Goal: Find contact information: Find contact information

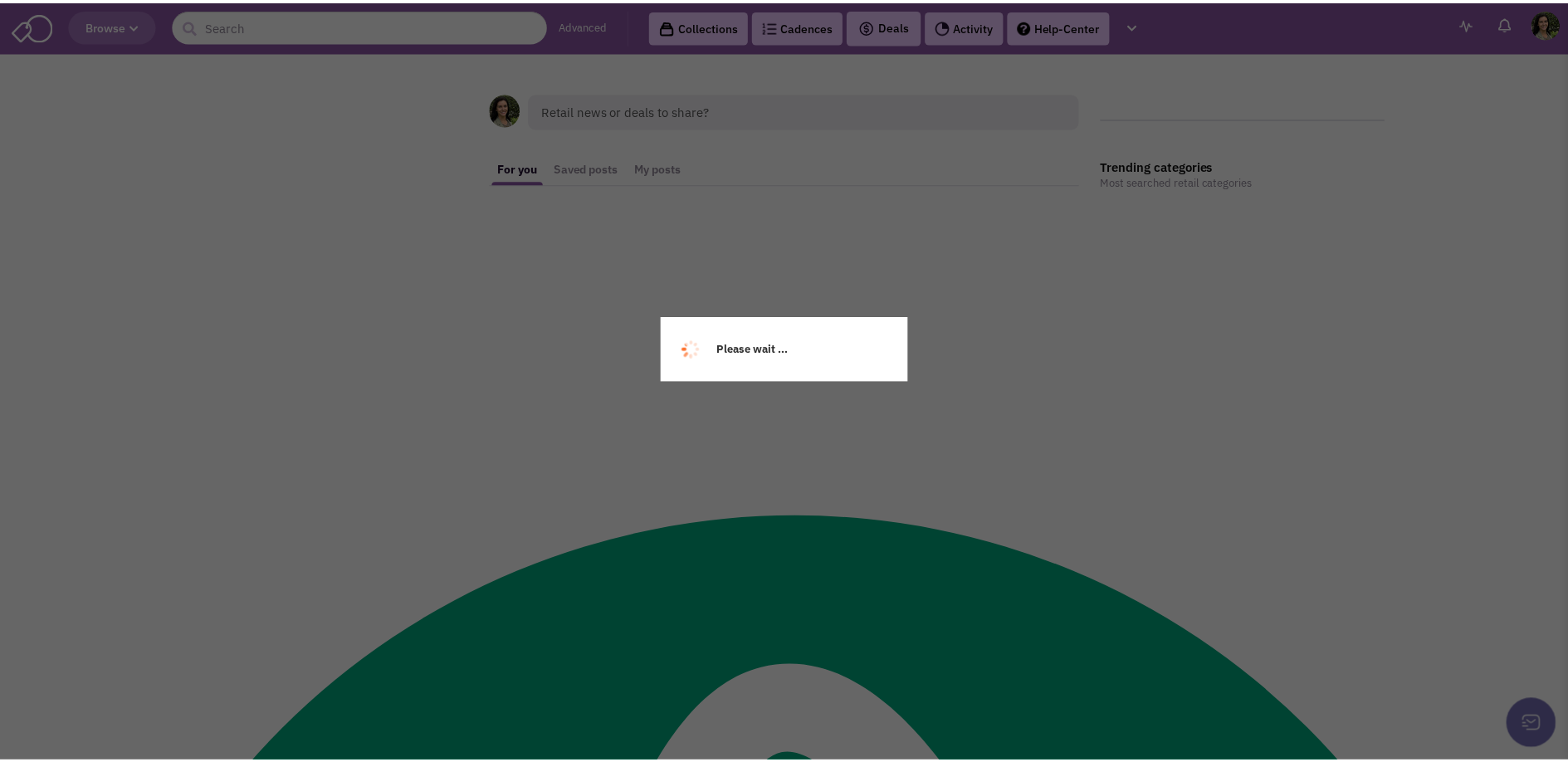
scroll to position [23939, 0]
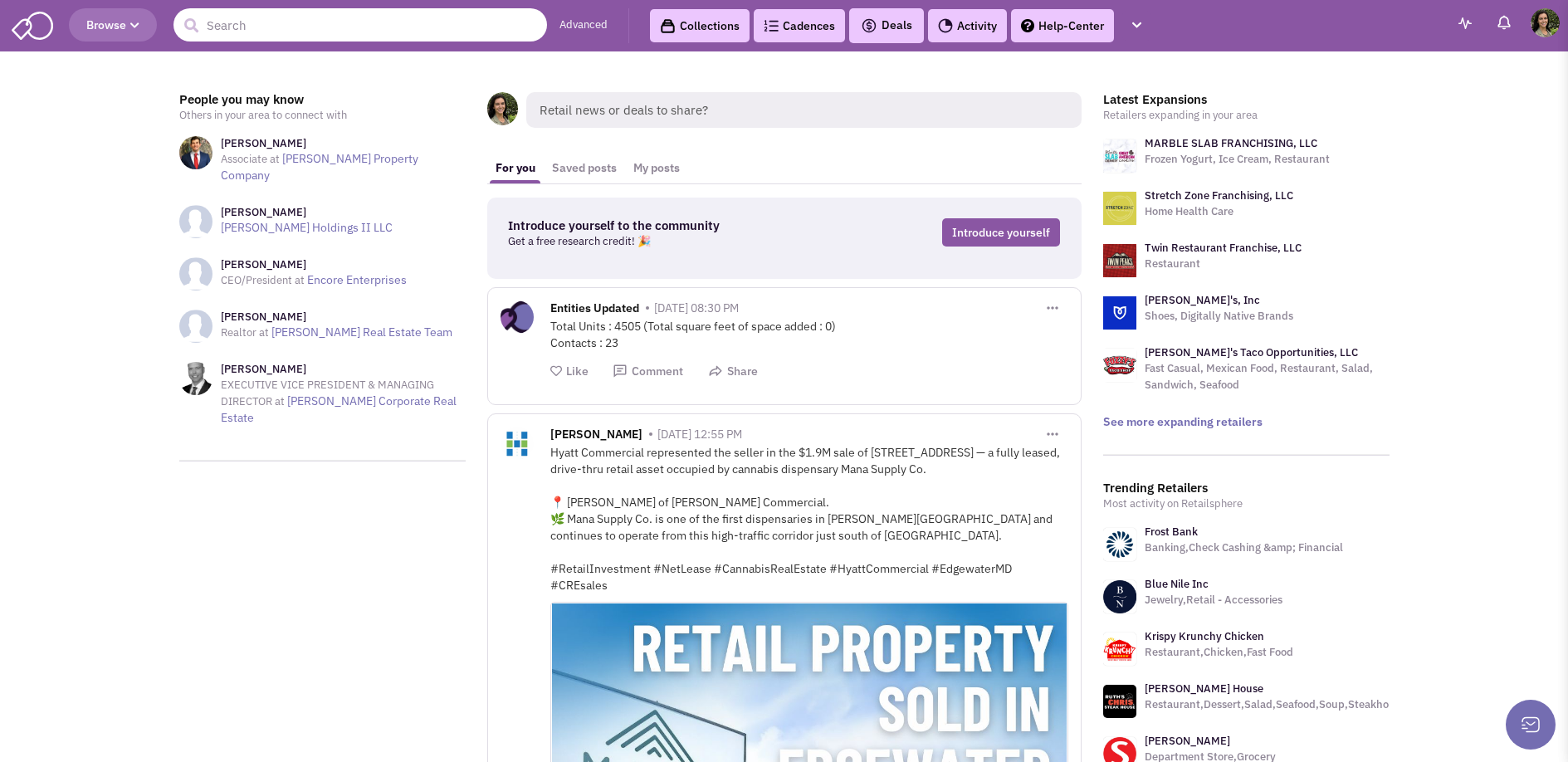
click at [270, 37] on input "text" at bounding box center [360, 25] width 373 height 34
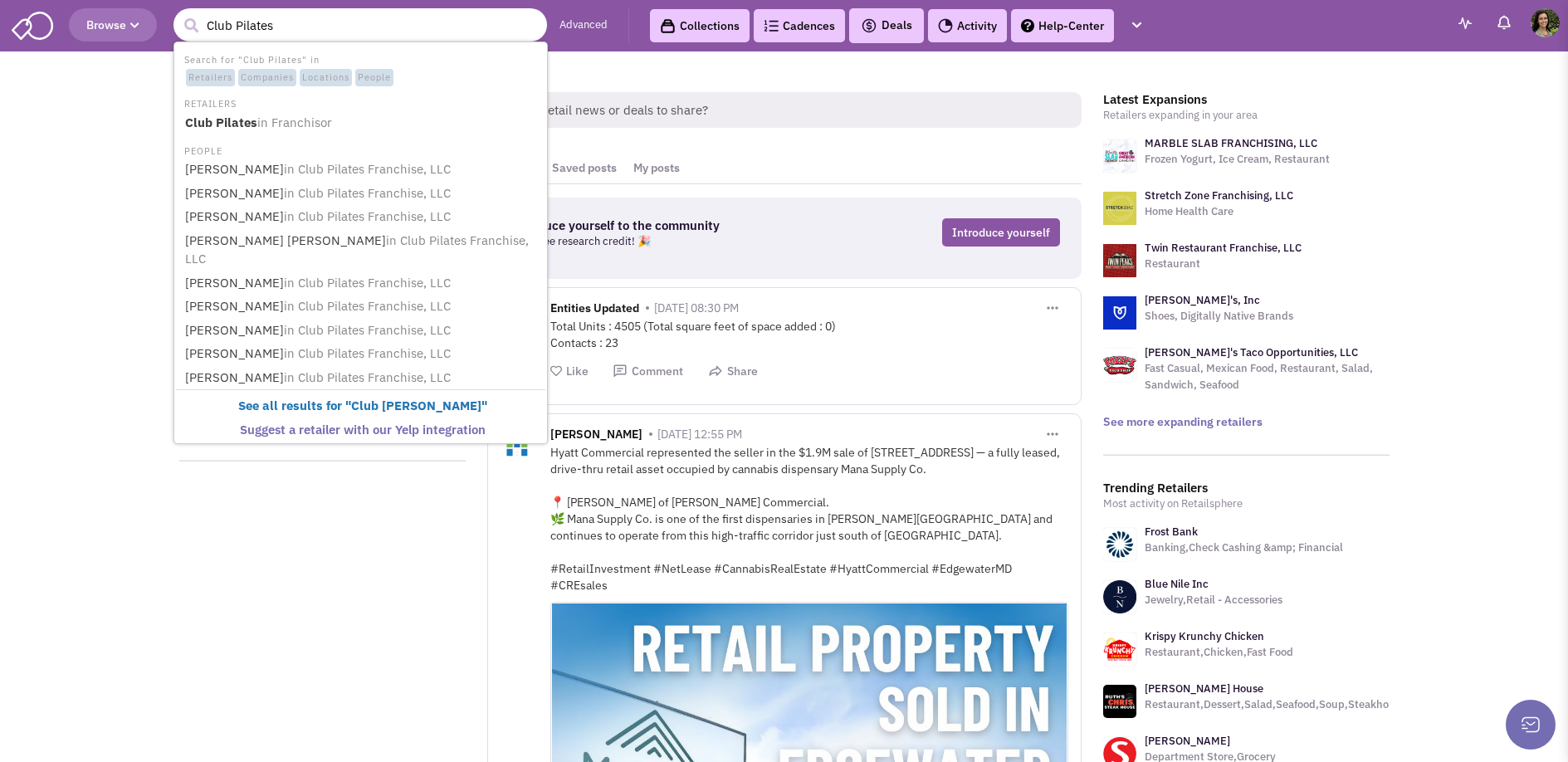
type input "Club Pilates"
click at [179, 13] on button "submit" at bounding box center [191, 26] width 25 height 25
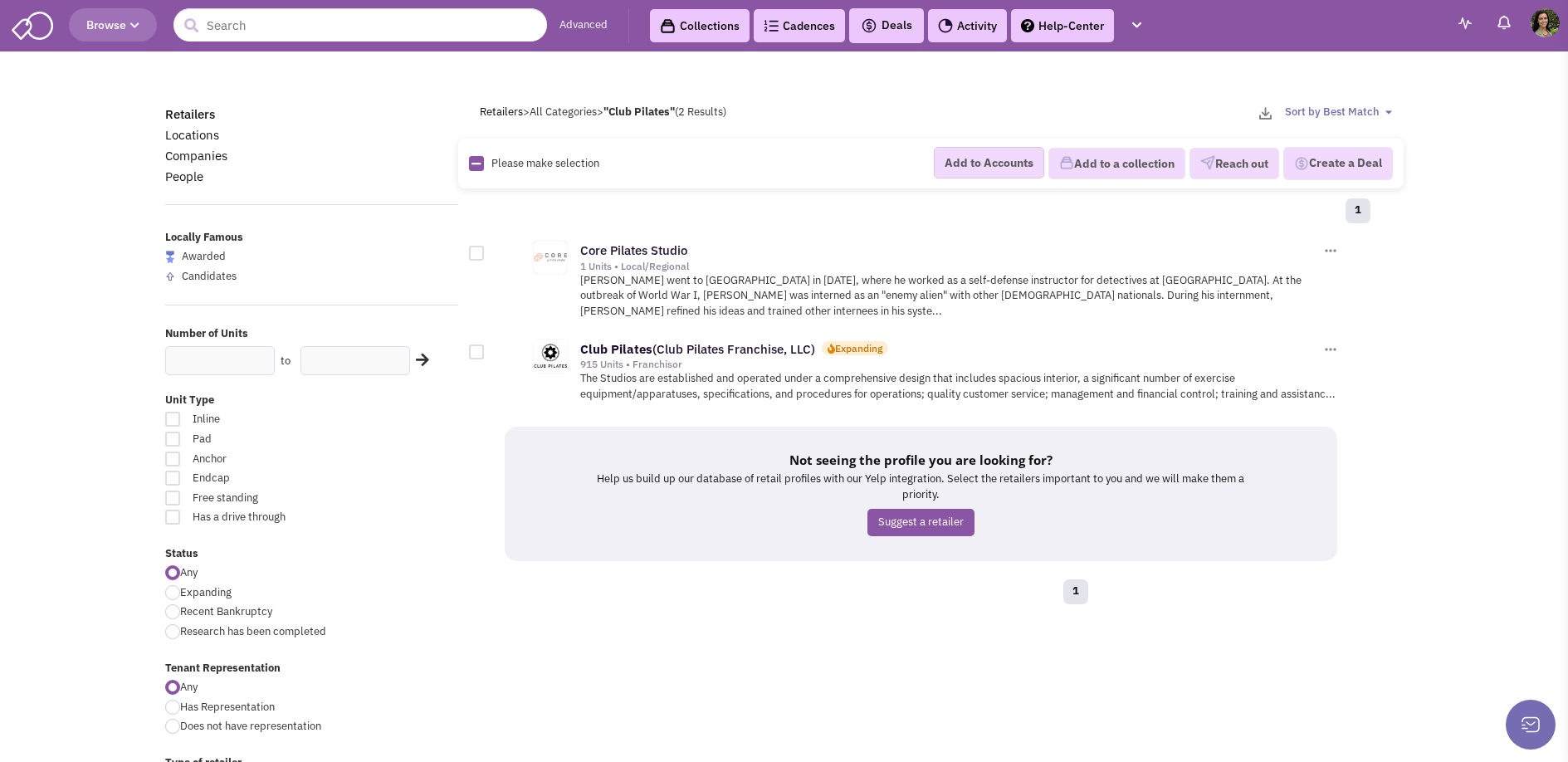
scroll to position [23907, 0]
click at [614, 341] on b "Pilates" at bounding box center [631, 349] width 42 height 16
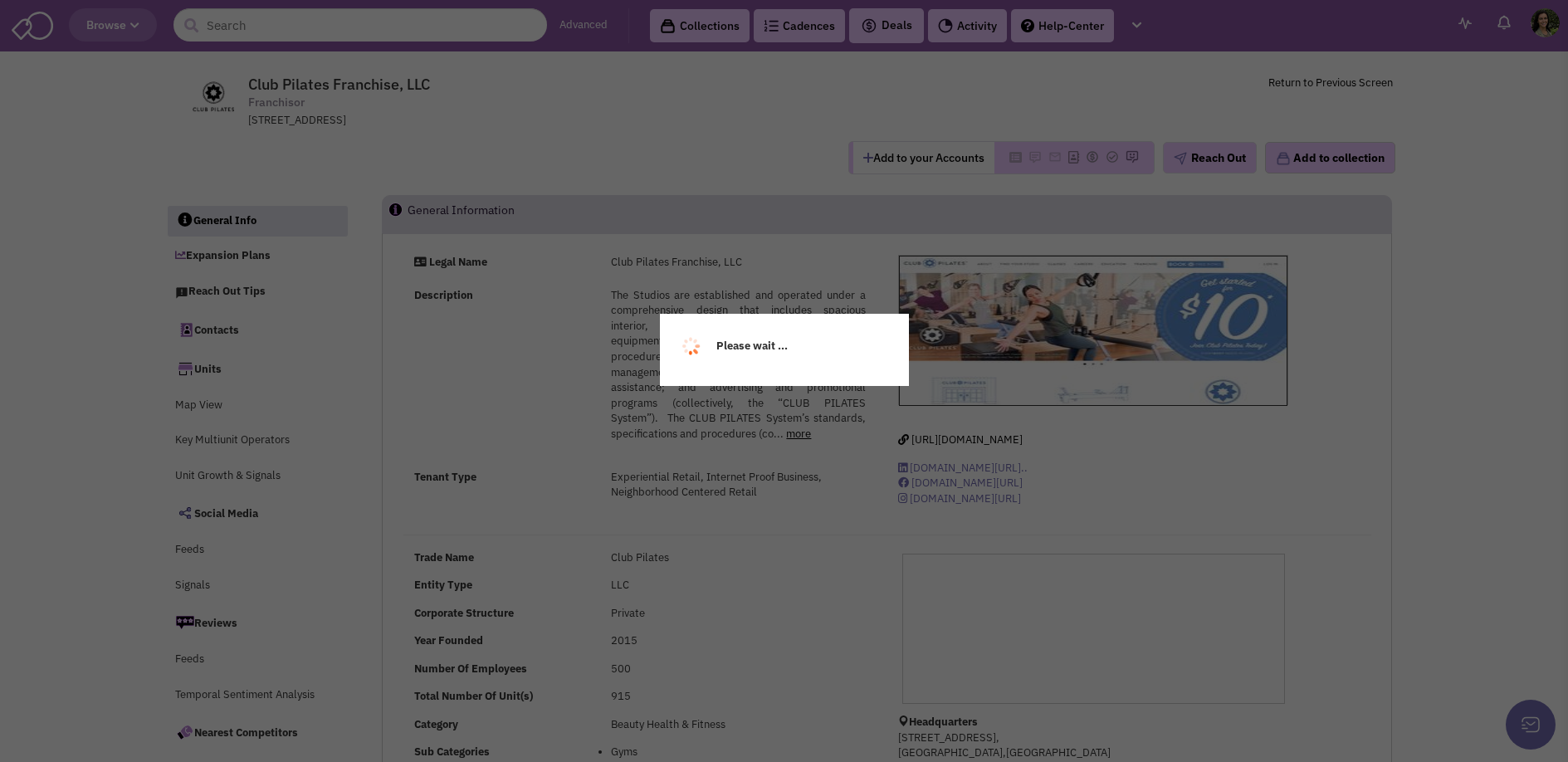
scroll to position [23907, 0]
select select
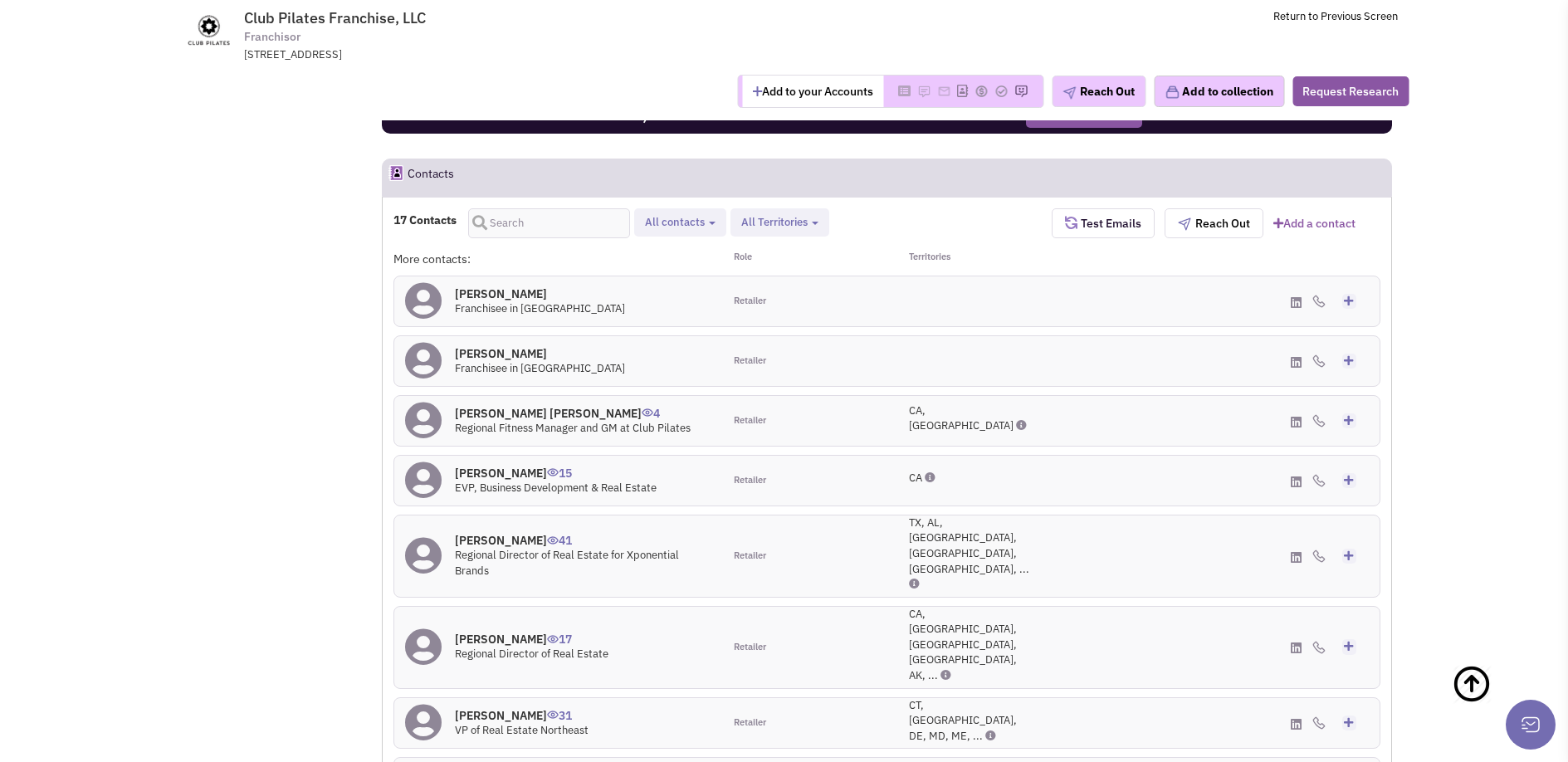
scroll to position [1482, 0]
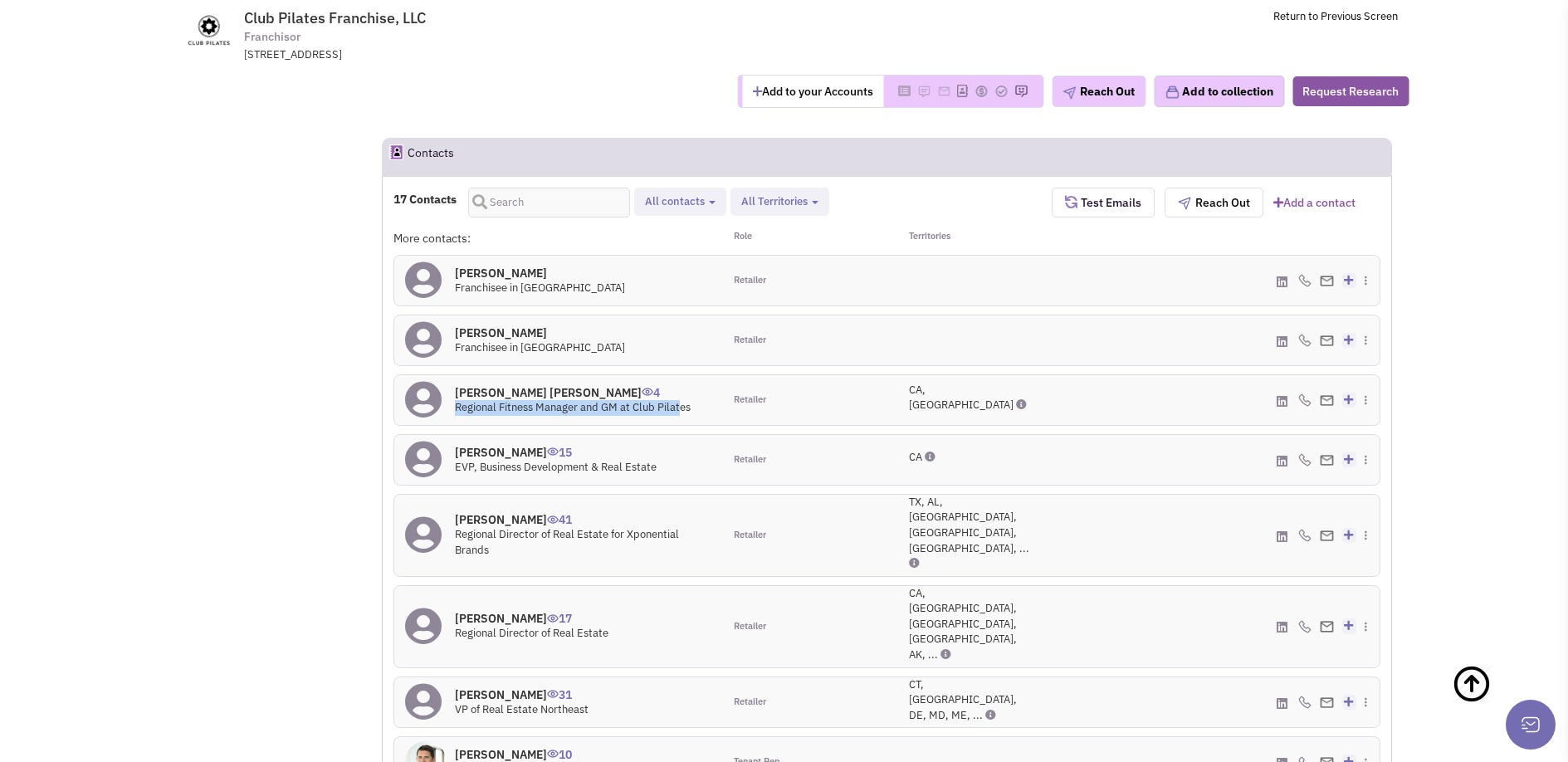
drag, startPoint x: 502, startPoint y: 411, endPoint x: 679, endPoint y: 406, distance: 177.1
type textarea "Regional Fitness Manager and GM at Club Pilat"
click at [679, 406] on div "Wendy Jones Riggs 4 Regional Fitness Manager and GM at Club Pilates" at bounding box center [559, 400] width 329 height 50
click at [774, 429] on div "More contacts: Role Territories Tara Barnes 0 Franchisee in TN Retailer Add to …" at bounding box center [887, 662] width 987 height 865
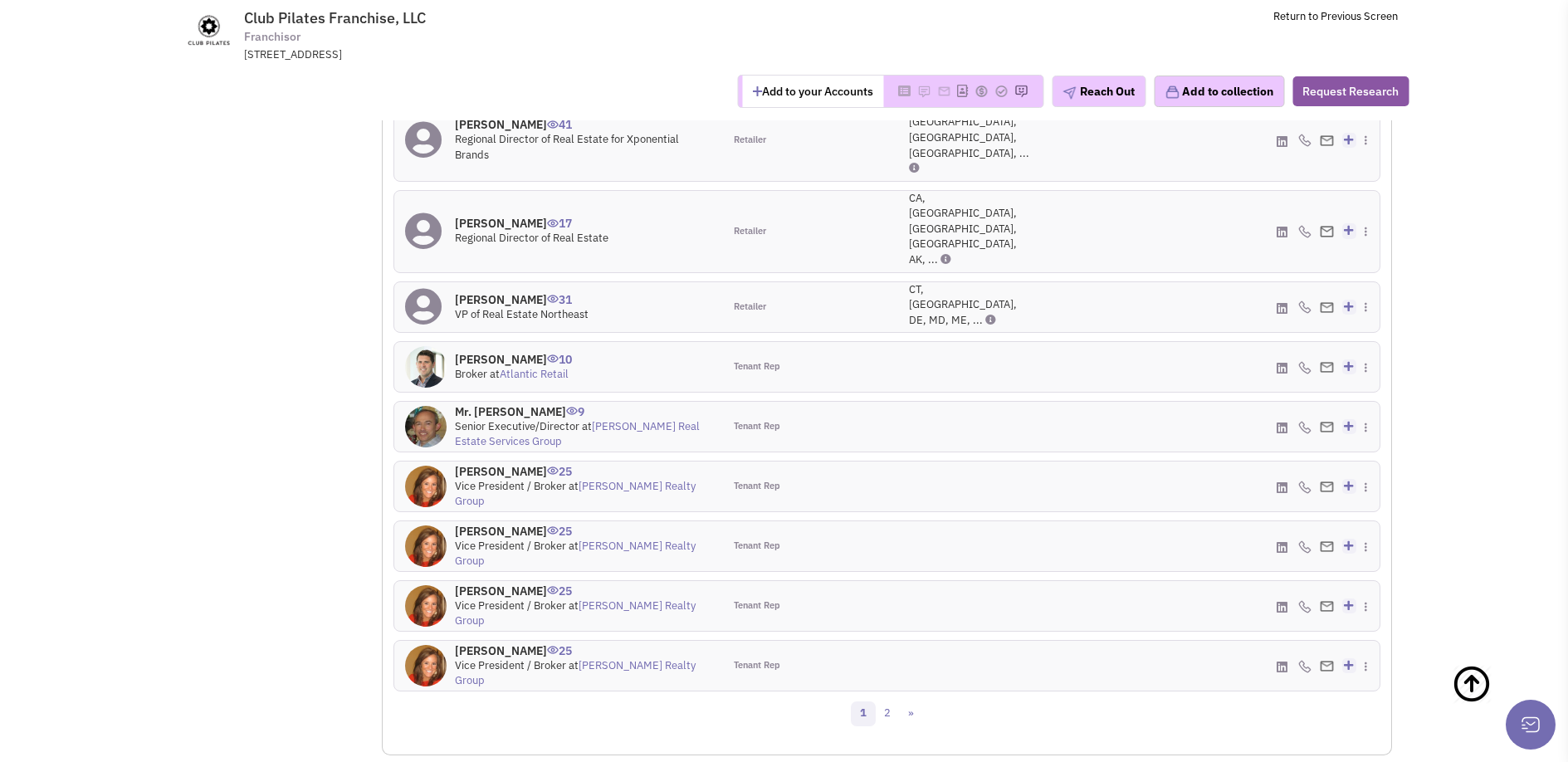
scroll to position [2072, 0]
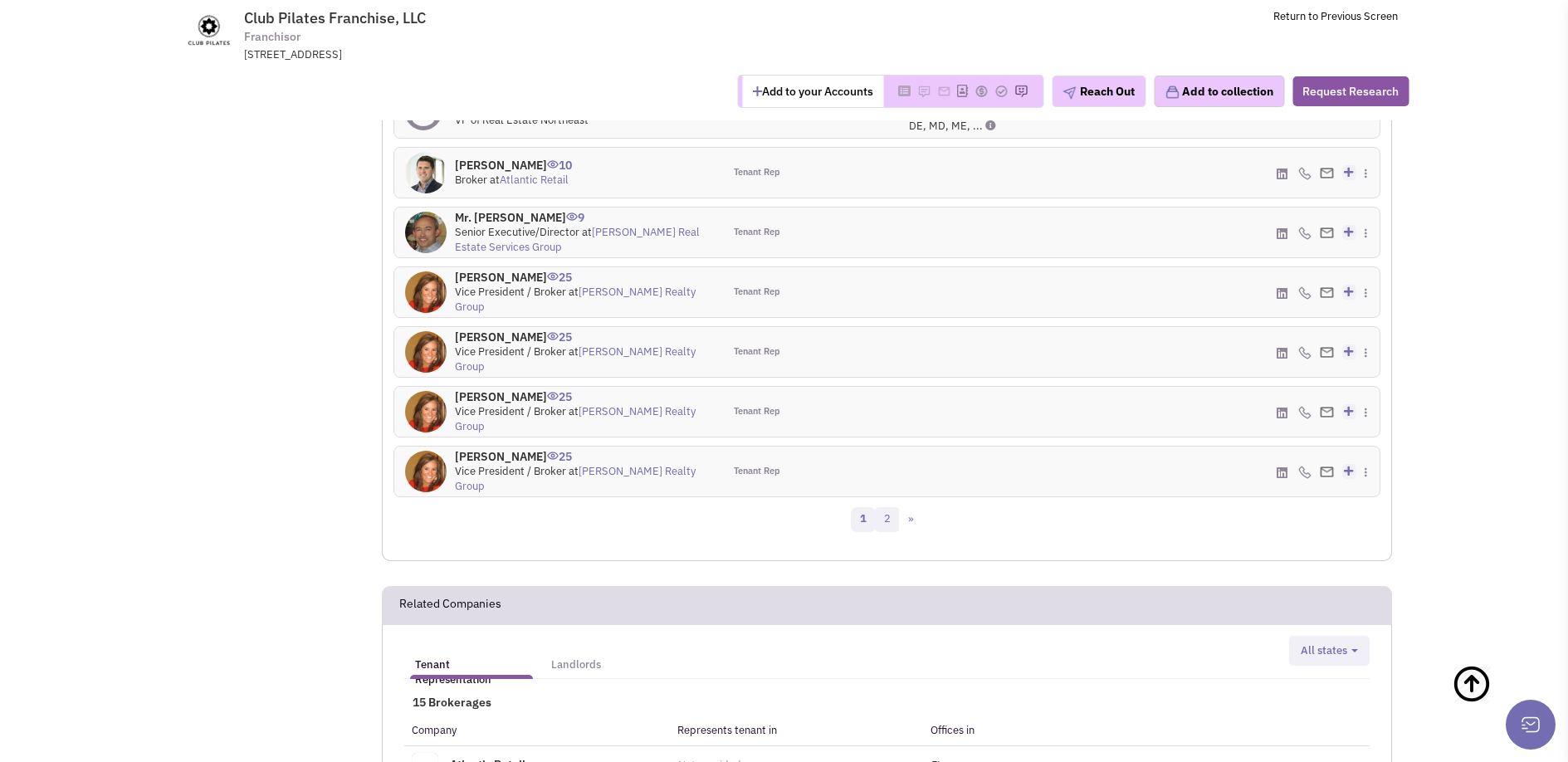
click at [889, 507] on link "2" at bounding box center [887, 520] width 25 height 25
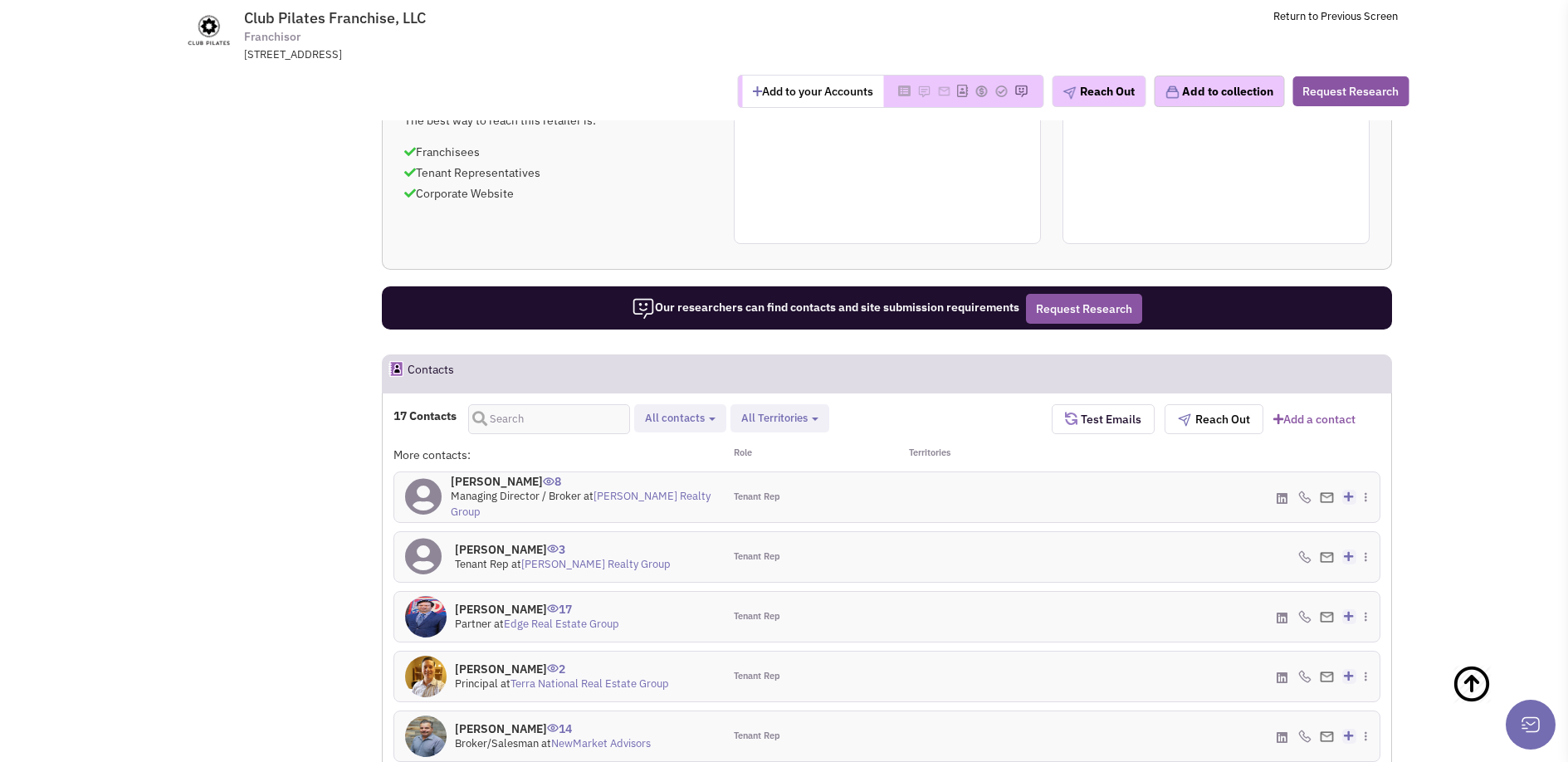
scroll to position [1574, 0]
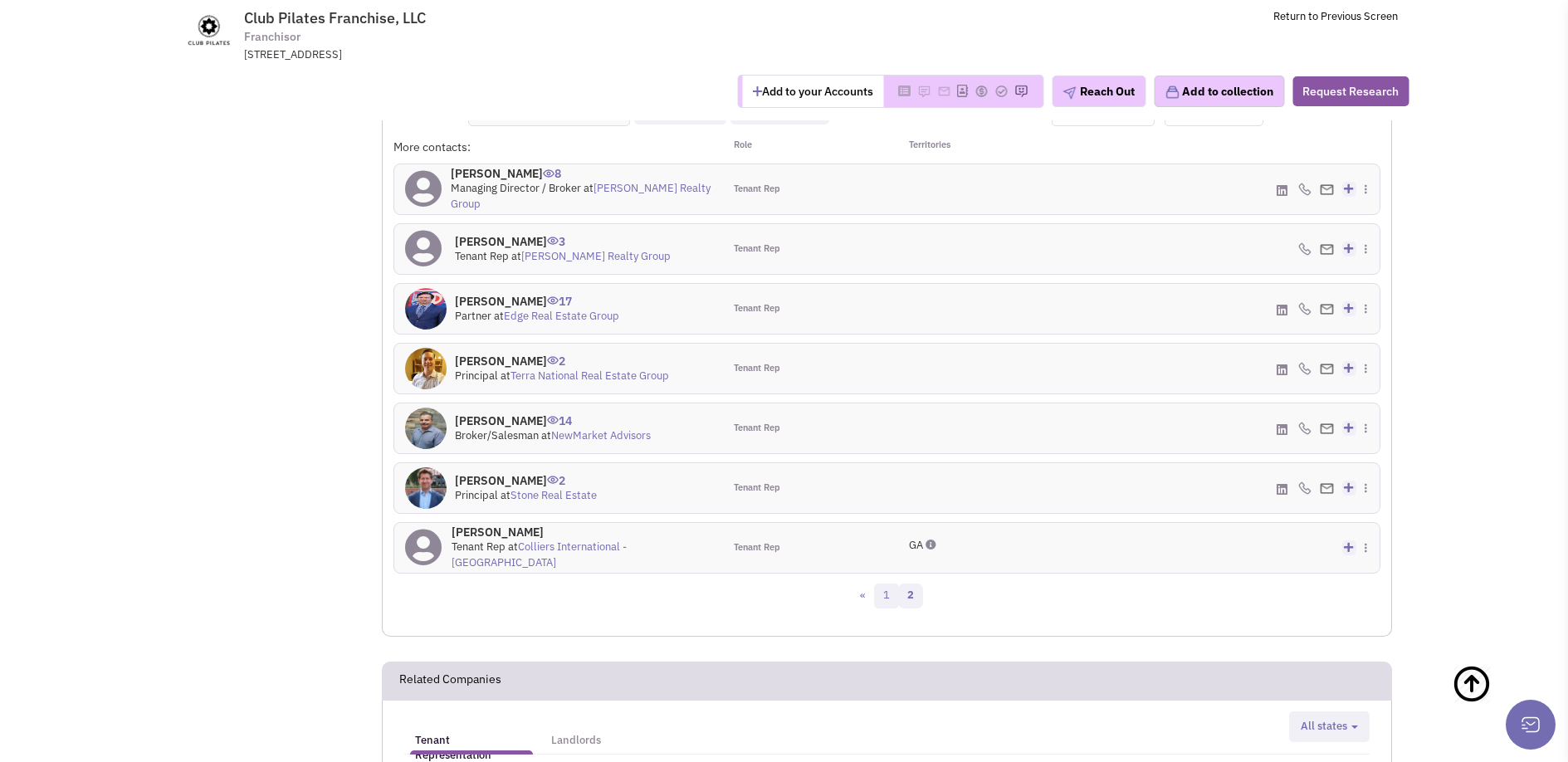
click at [882, 594] on link "1" at bounding box center [886, 596] width 25 height 25
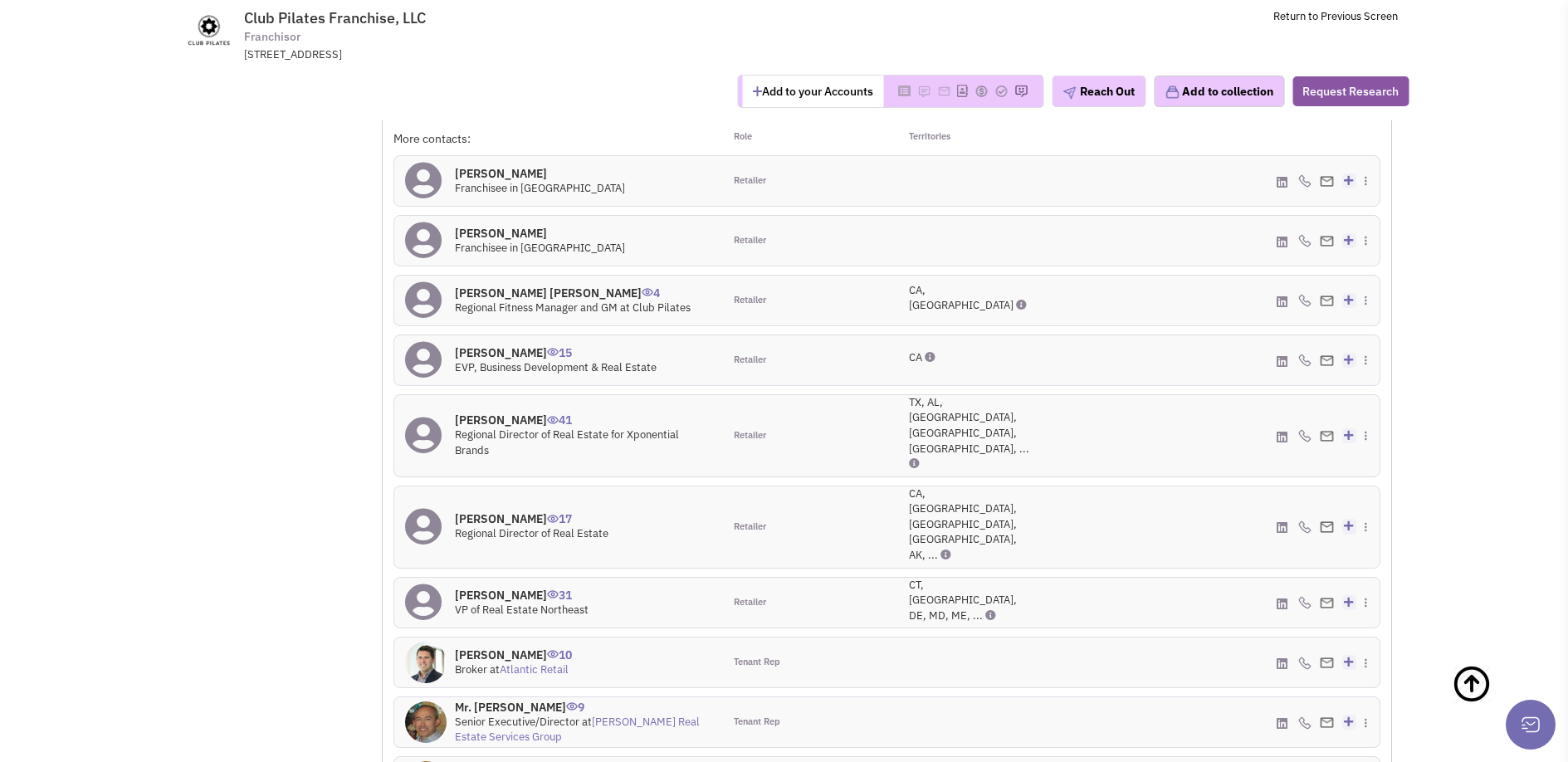
scroll to position [1601, 0]
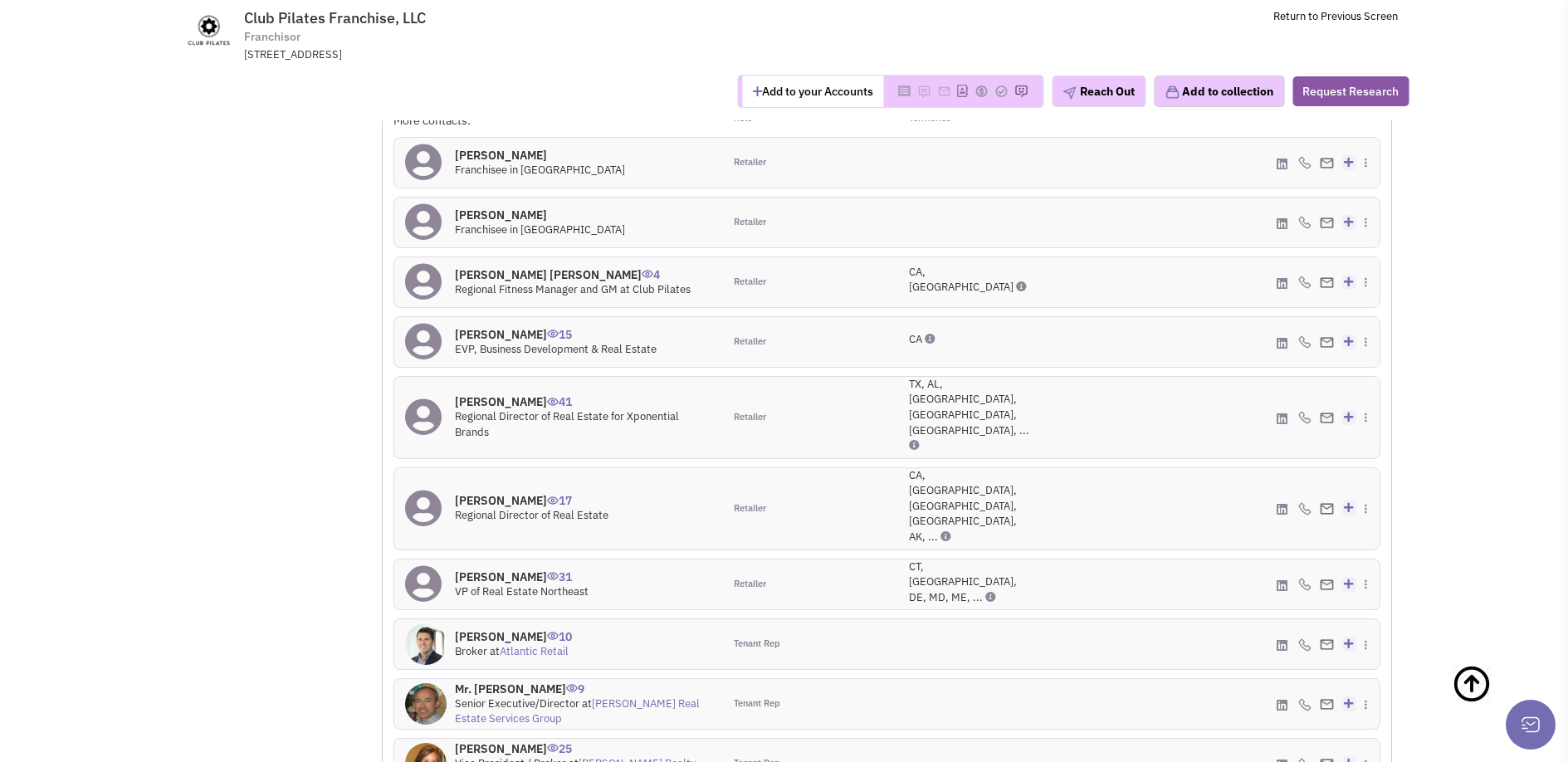
drag, startPoint x: 477, startPoint y: 335, endPoint x: 568, endPoint y: 335, distance: 91.0
click at [568, 335] on h4 "Mr. Adam Pennington 15" at bounding box center [555, 334] width 202 height 15
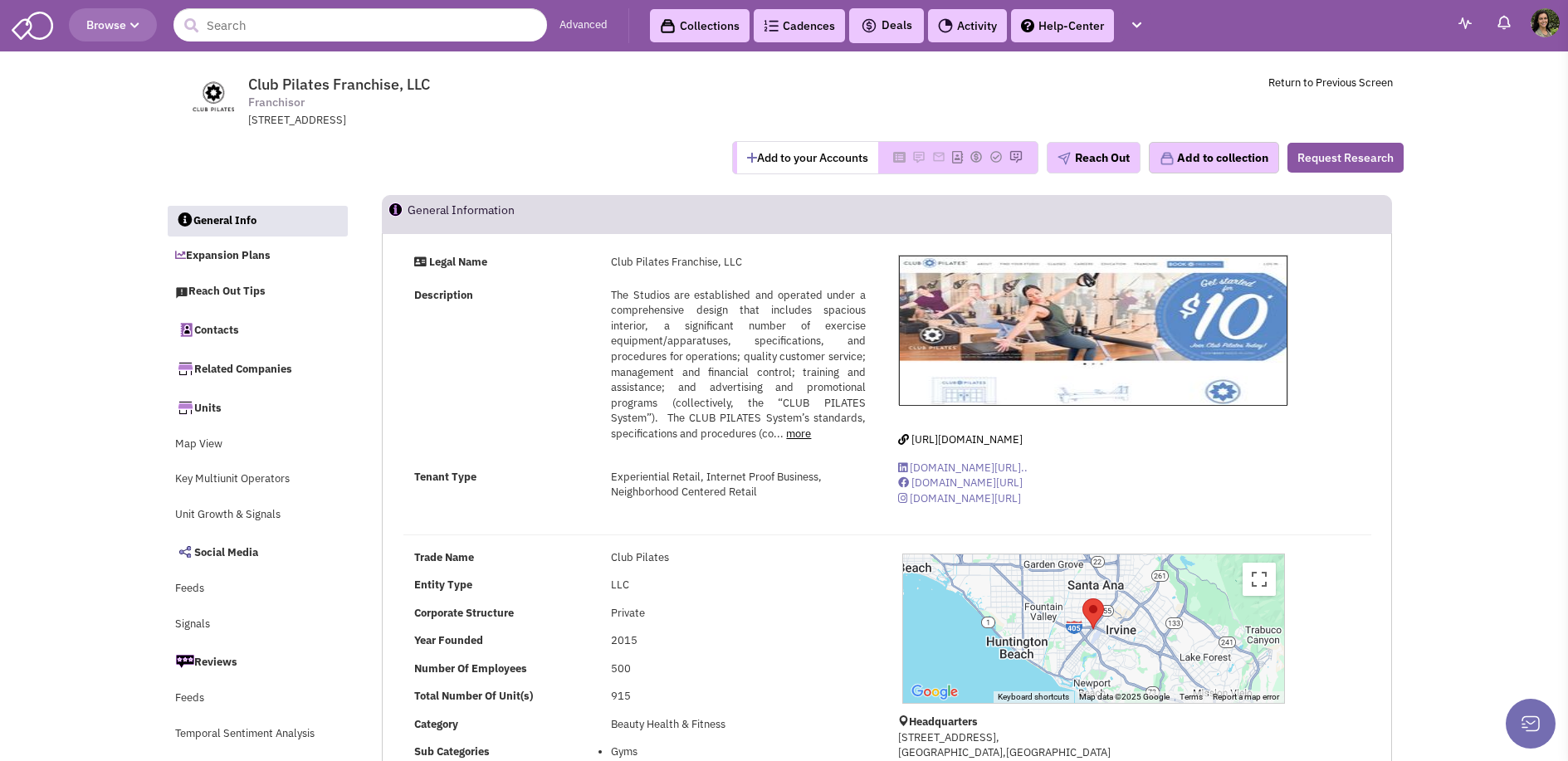
scroll to position [23904, 0]
click at [433, 30] on input "text" at bounding box center [360, 25] width 373 height 34
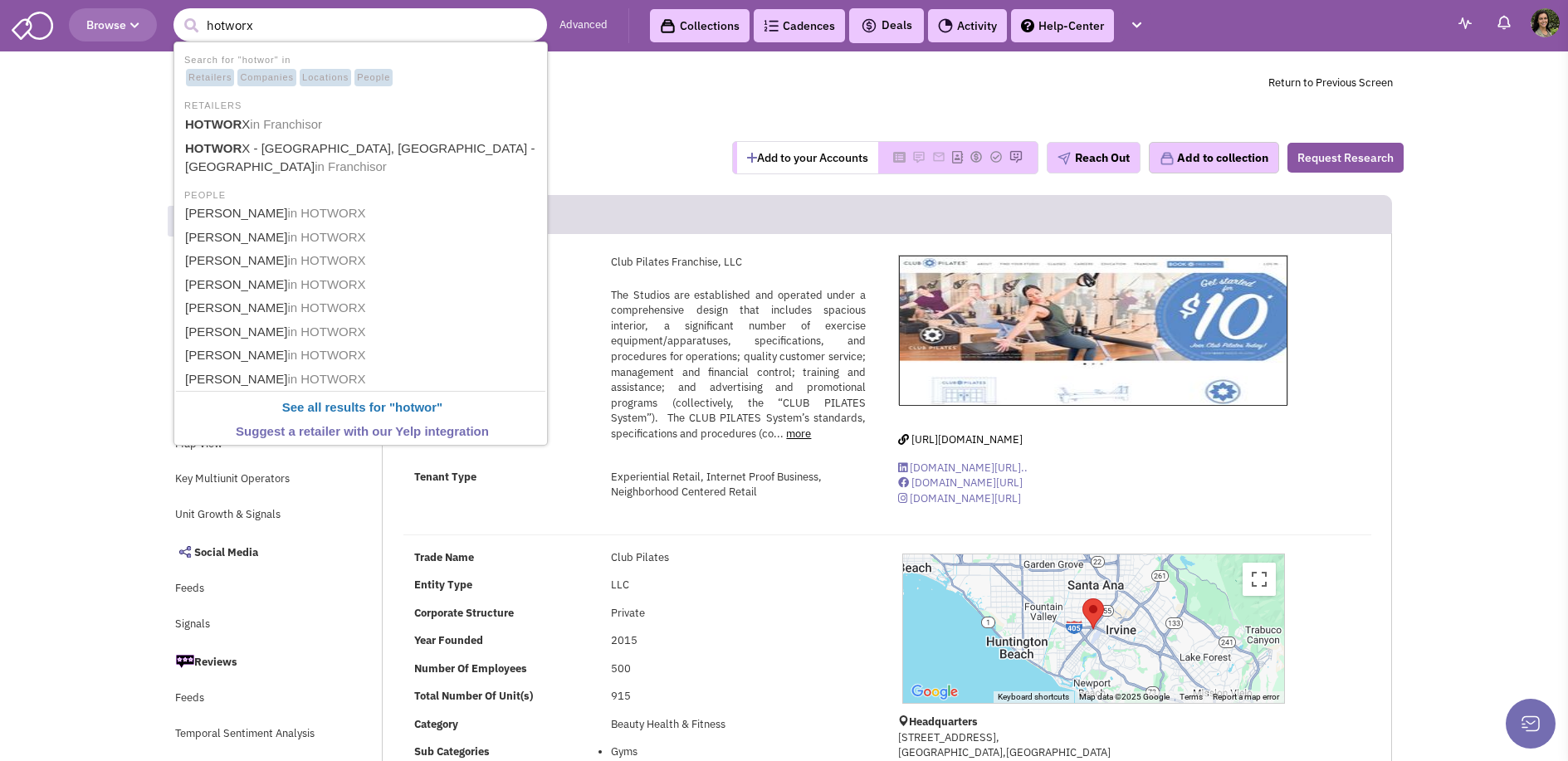
type input "hotworx"
click at [179, 13] on button "submit" at bounding box center [191, 26] width 25 height 25
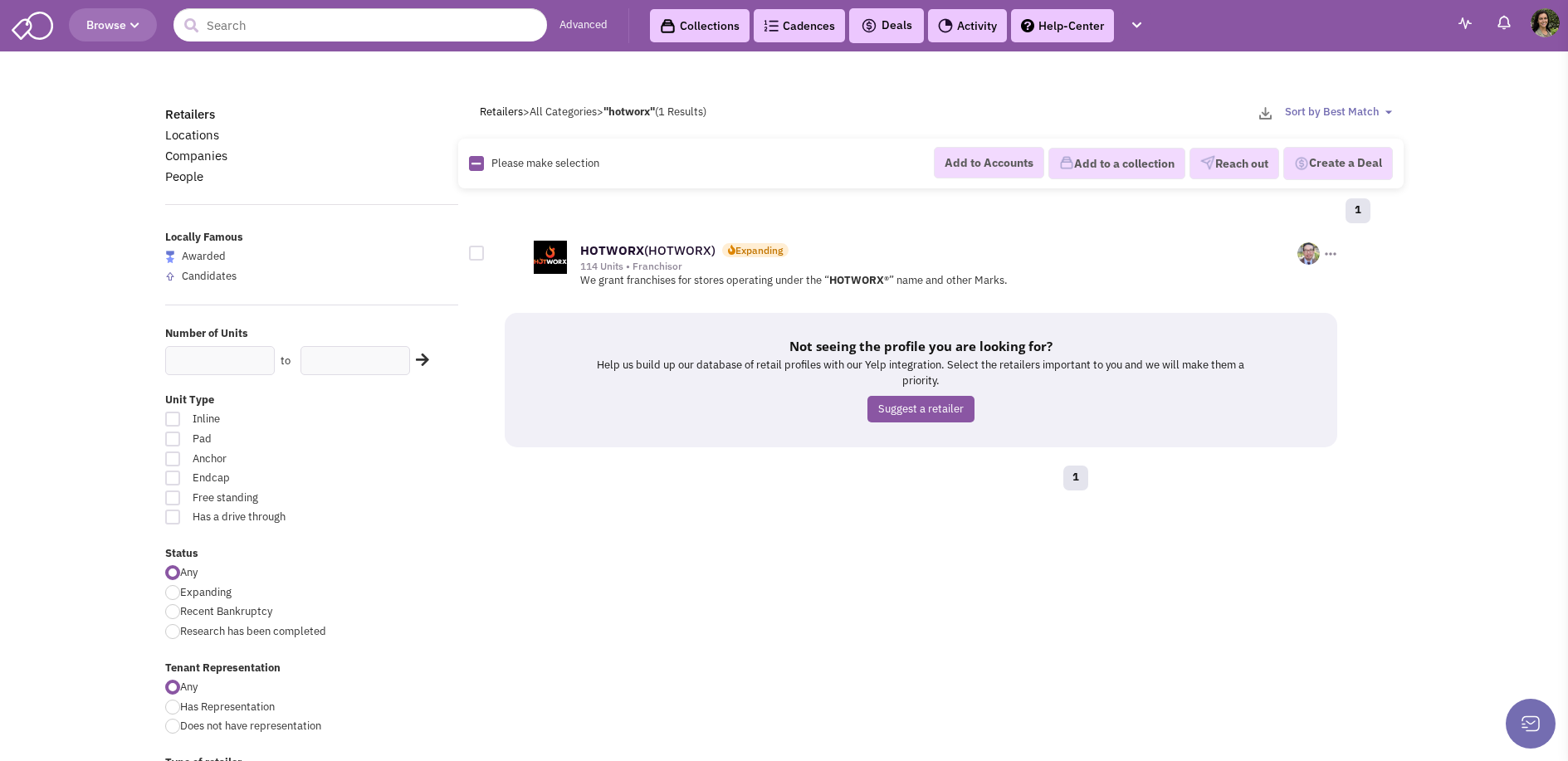
scroll to position [23904, 0]
click at [531, 269] on div "HOTWORX (HOTWORX) Expanding 114 Units • Franchisor 0 0 0" at bounding box center [922, 262] width 836 height 50
click at [552, 256] on img at bounding box center [551, 257] width 34 height 34
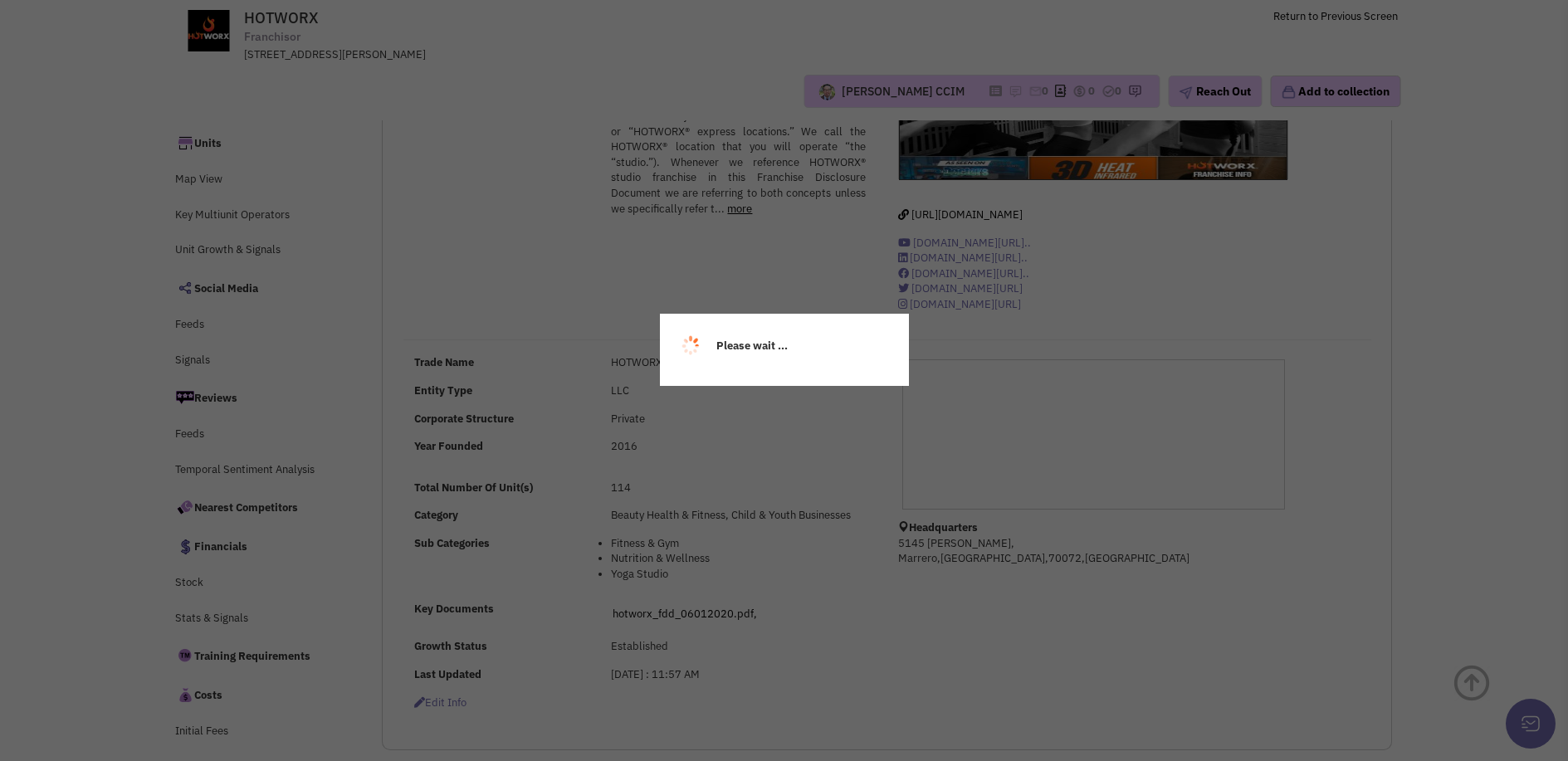
scroll to position [109, 0]
select select
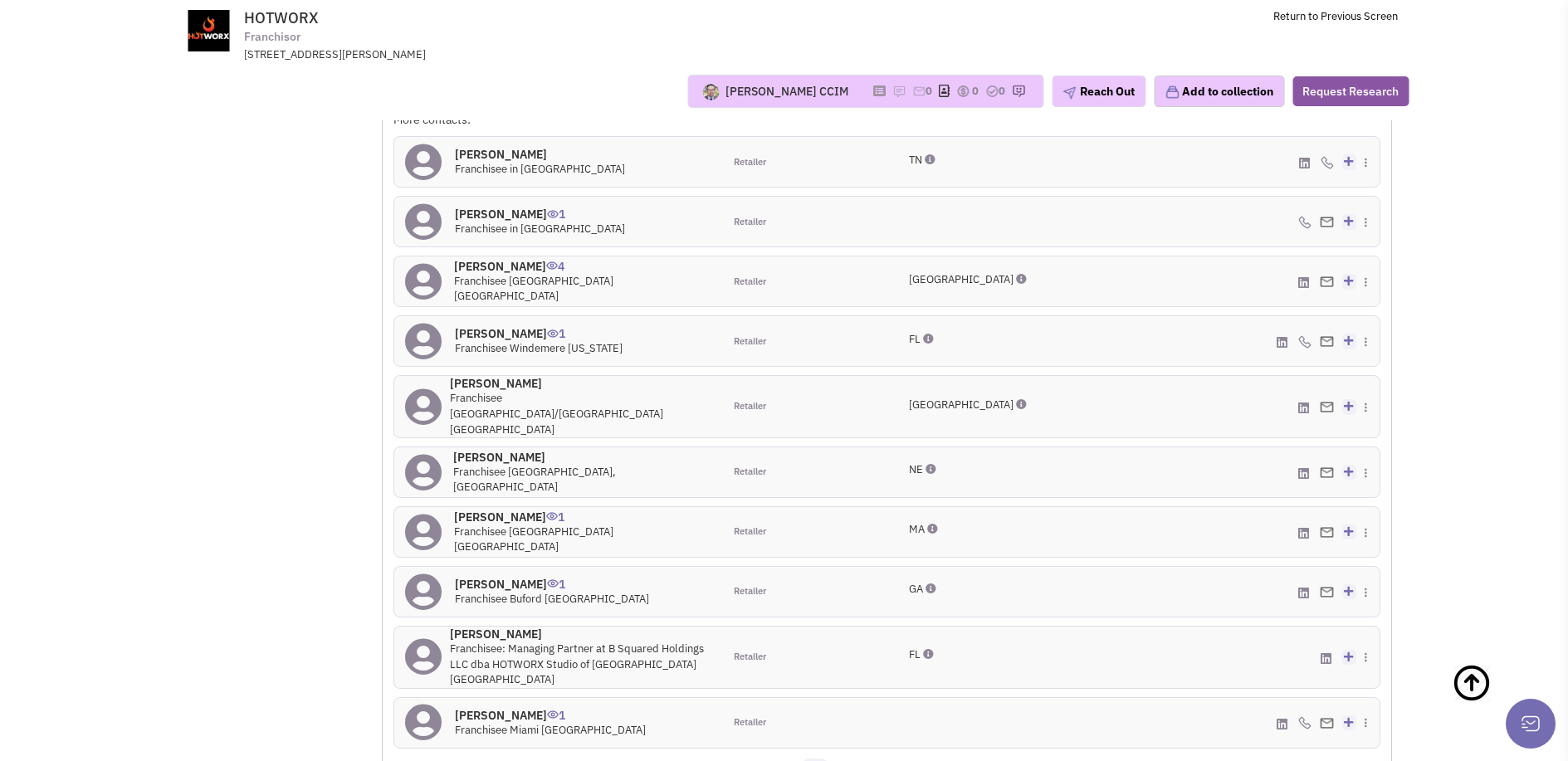
scroll to position [1703, 0]
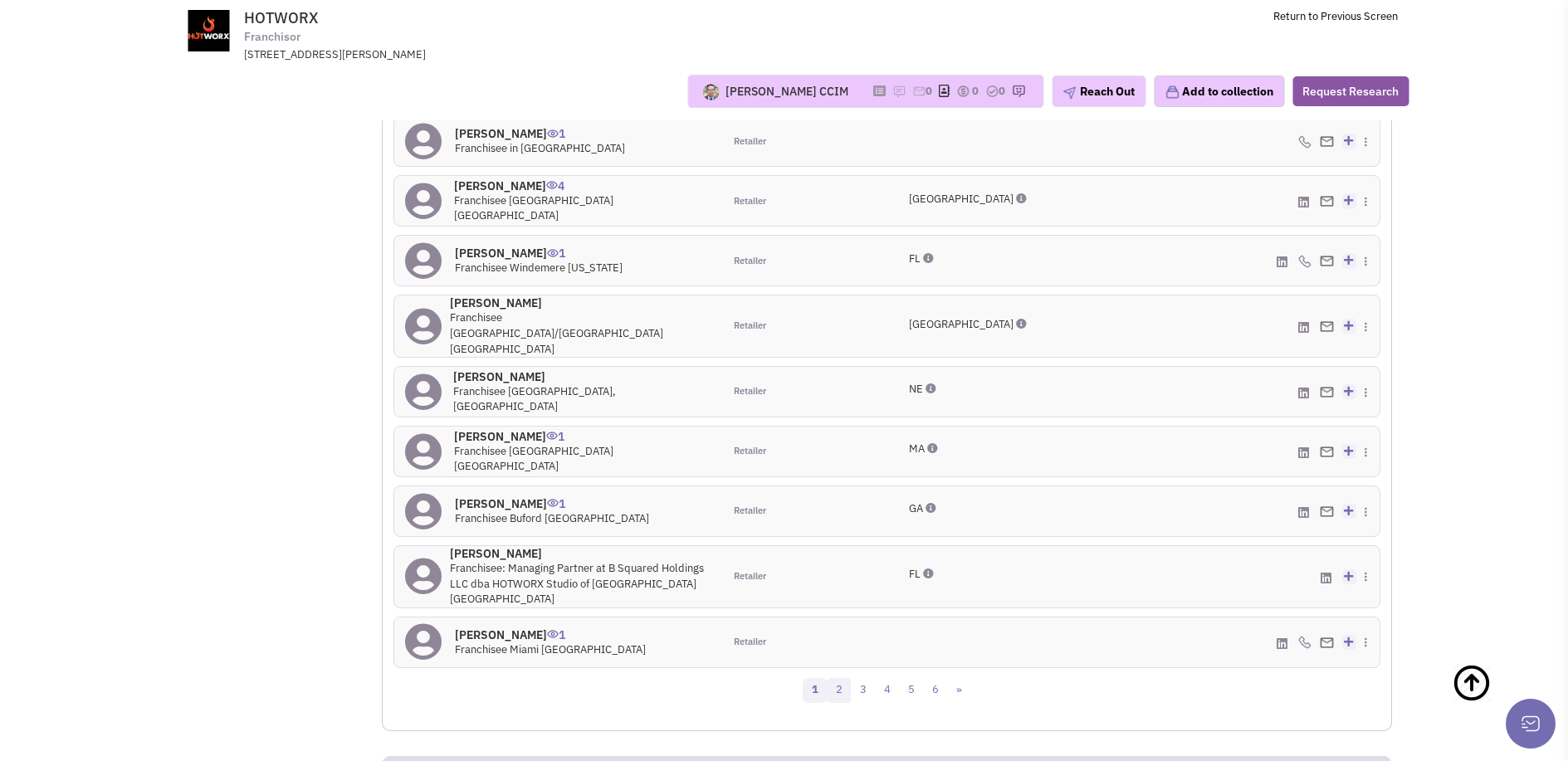
click at [844, 678] on link "2" at bounding box center [839, 690] width 25 height 25
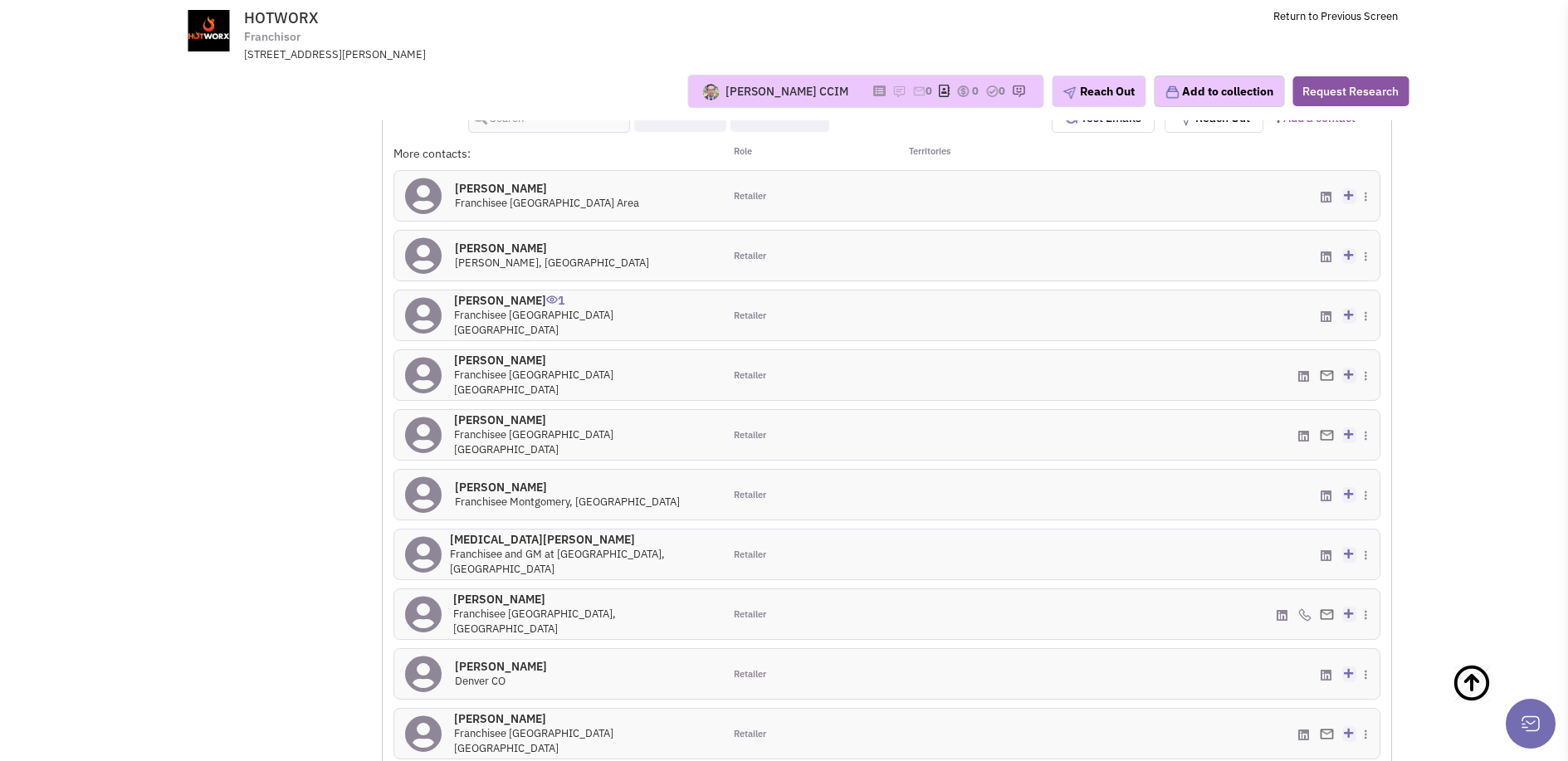
scroll to position [1590, 0]
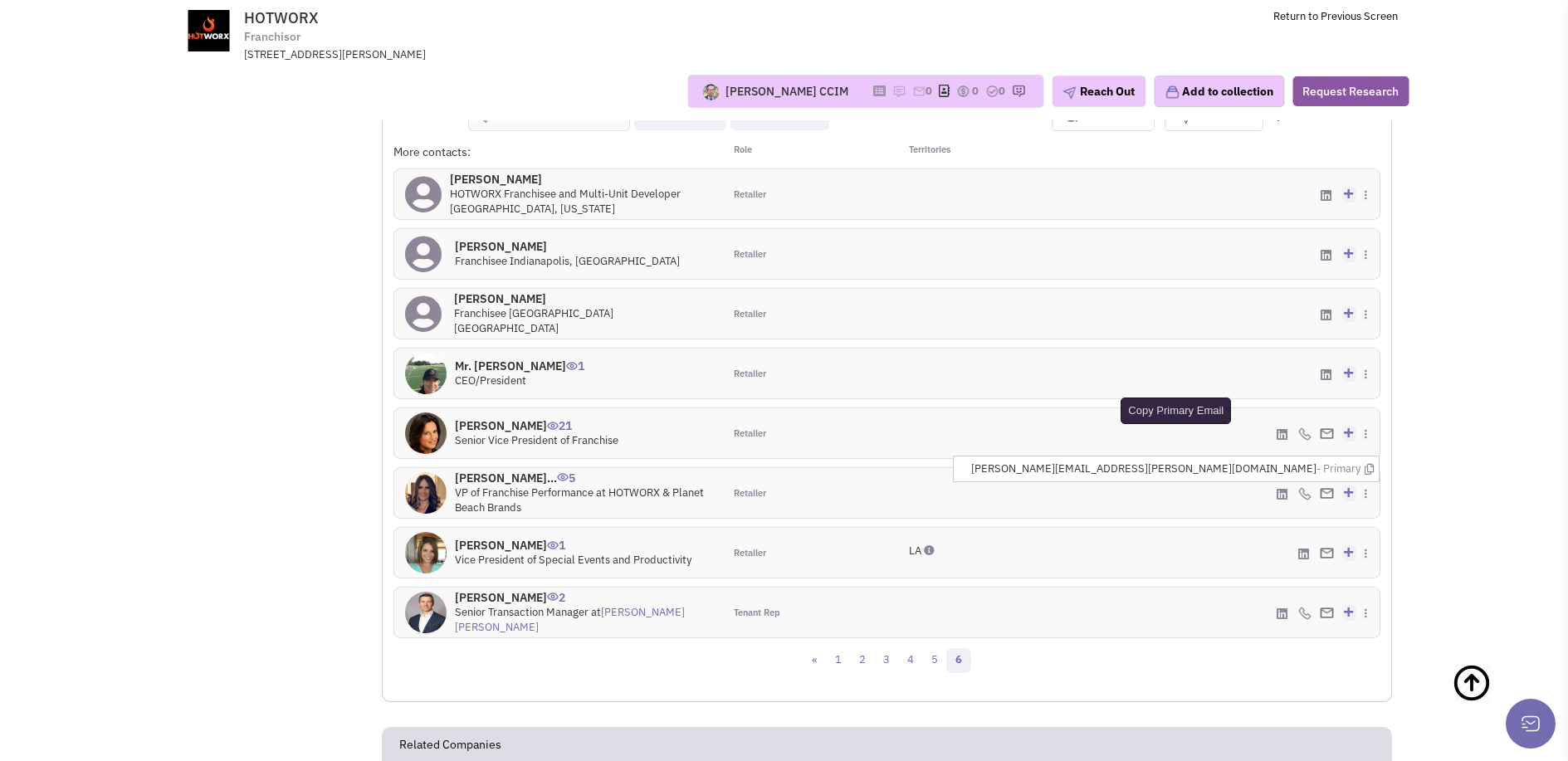
click at [1367, 464] on icon at bounding box center [1369, 469] width 9 height 11
click at [1178, 469] on div "(504) 615-7279 - Cell Create a deal" at bounding box center [1216, 492] width 329 height 49
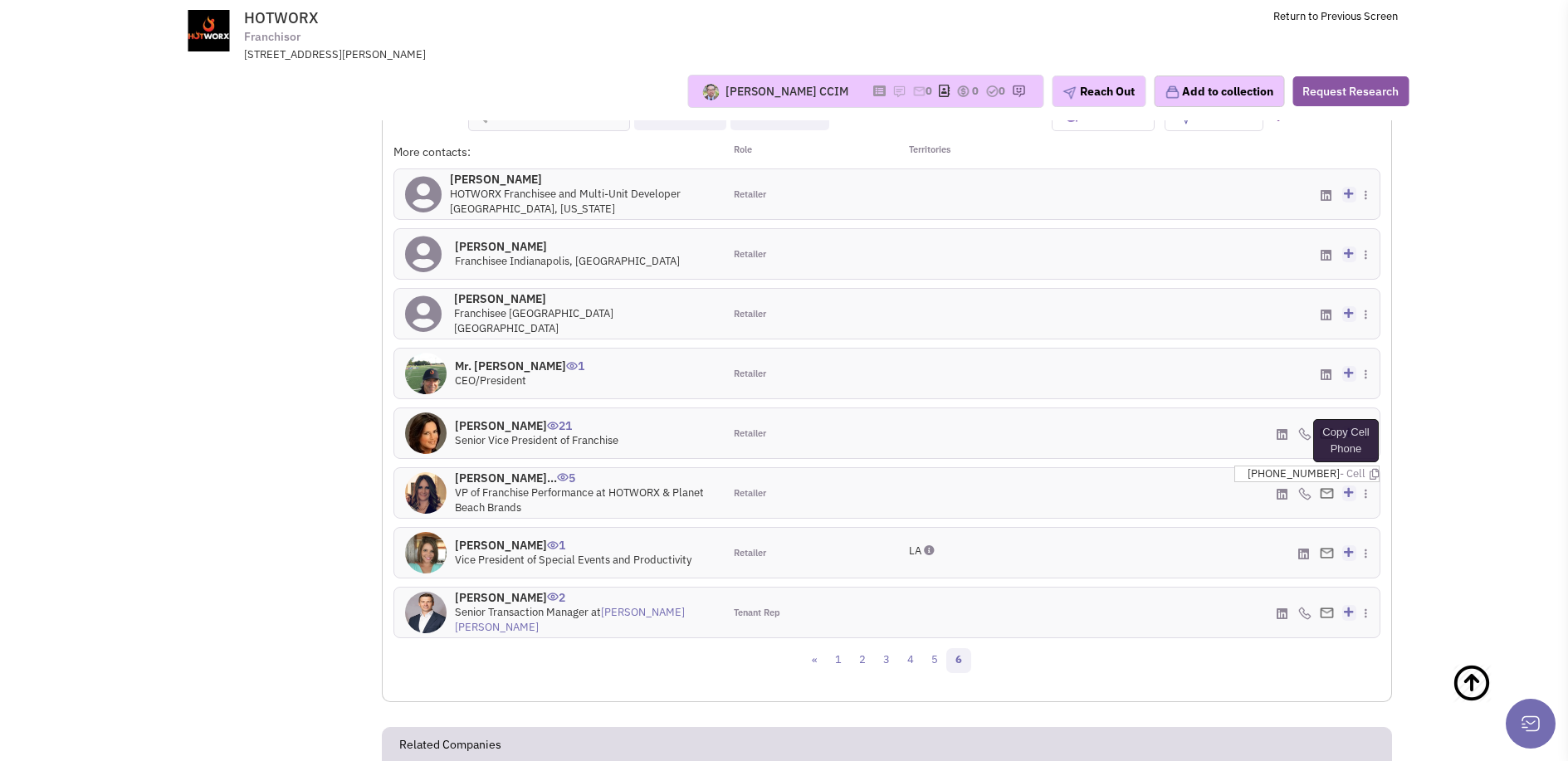
click at [1370, 468] on icon at bounding box center [1374, 474] width 9 height 11
click at [852, 348] on div "Retailer" at bounding box center [806, 373] width 164 height 49
click at [1121, 408] on div "(504) 606-6039 - Cell" at bounding box center [1216, 433] width 329 height 49
click at [1370, 378] on icon at bounding box center [1374, 384] width 9 height 11
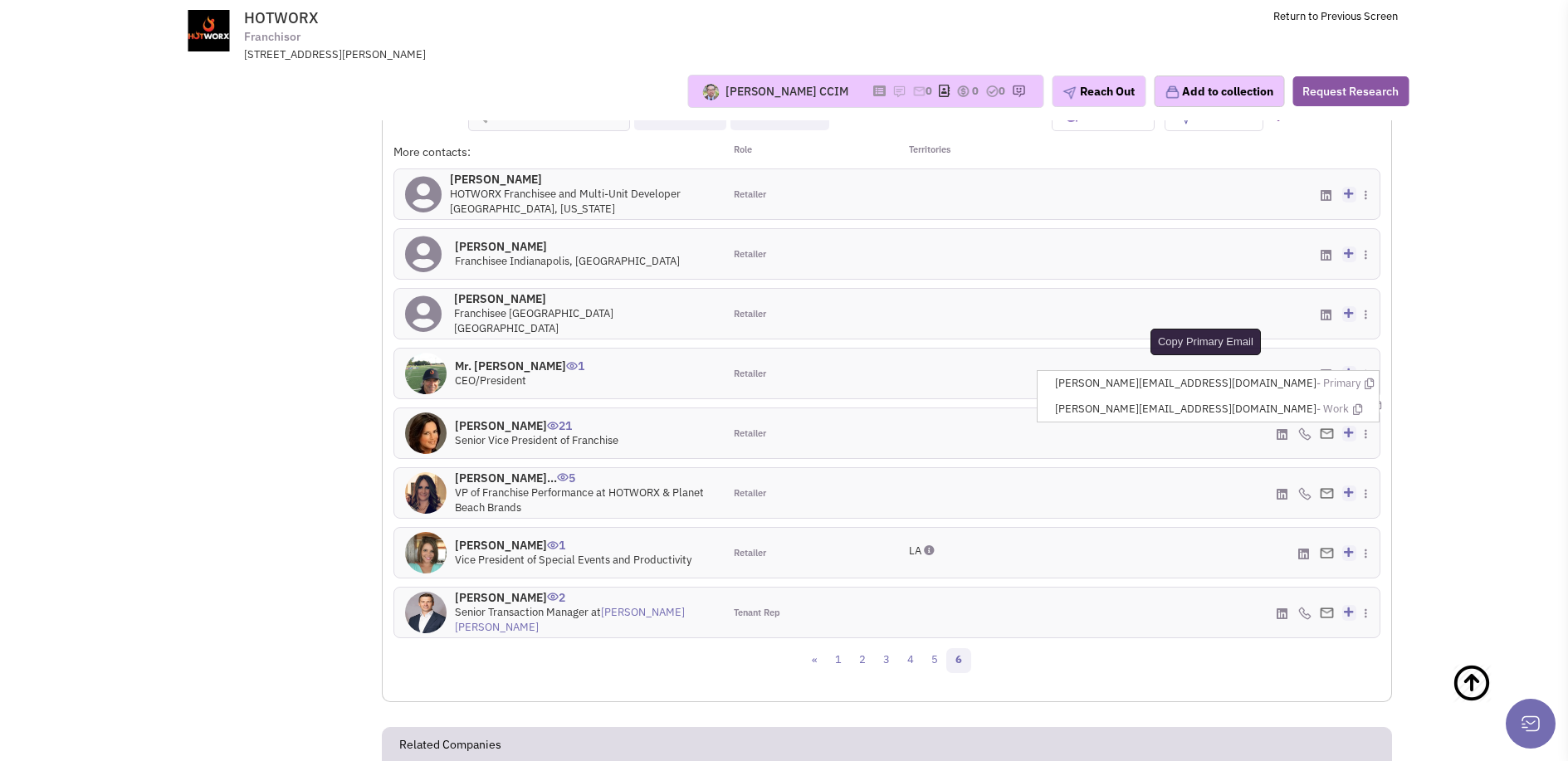
click at [1365, 378] on icon at bounding box center [1369, 384] width 9 height 11
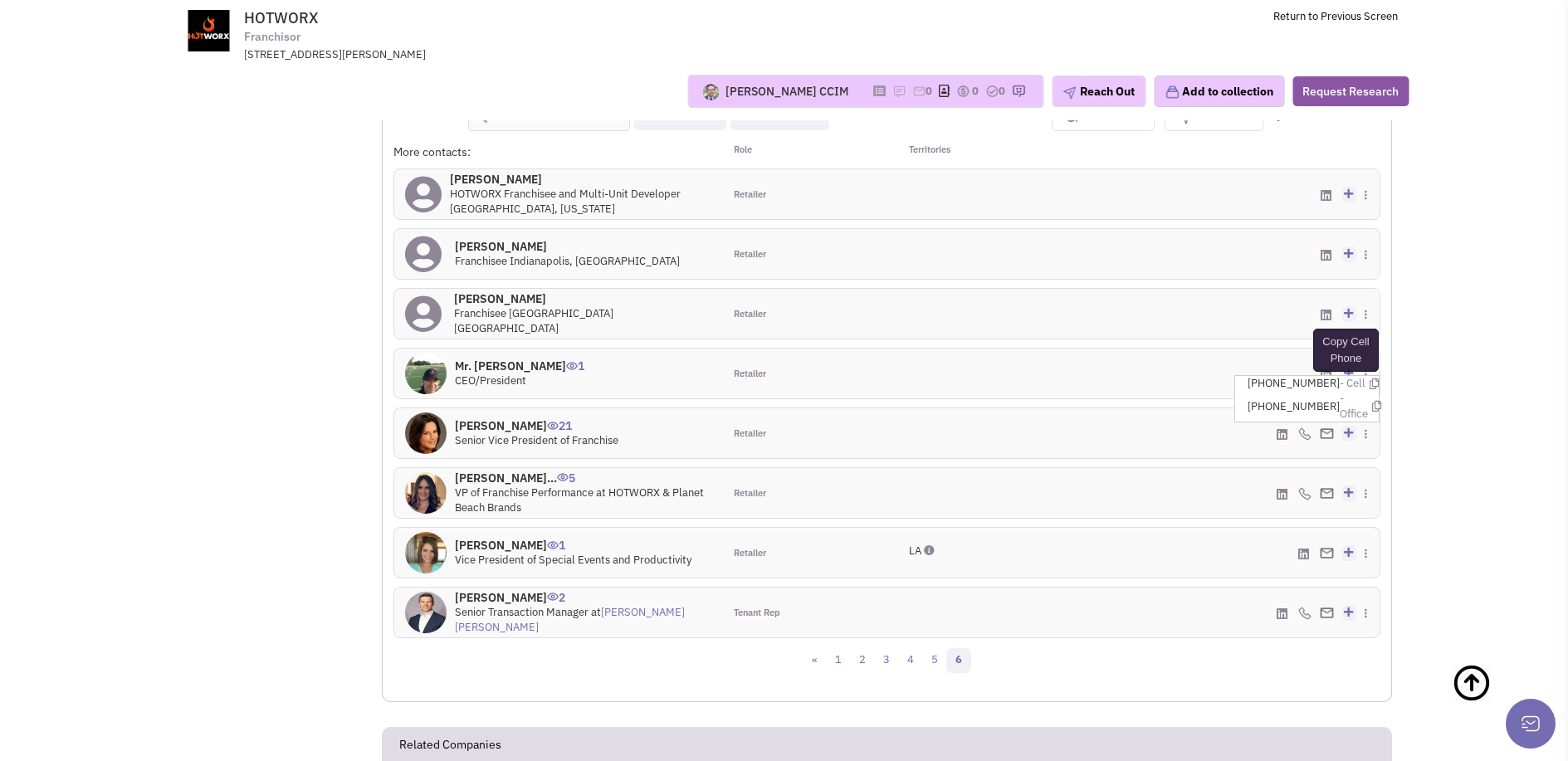
click at [1370, 378] on icon at bounding box center [1374, 384] width 9 height 11
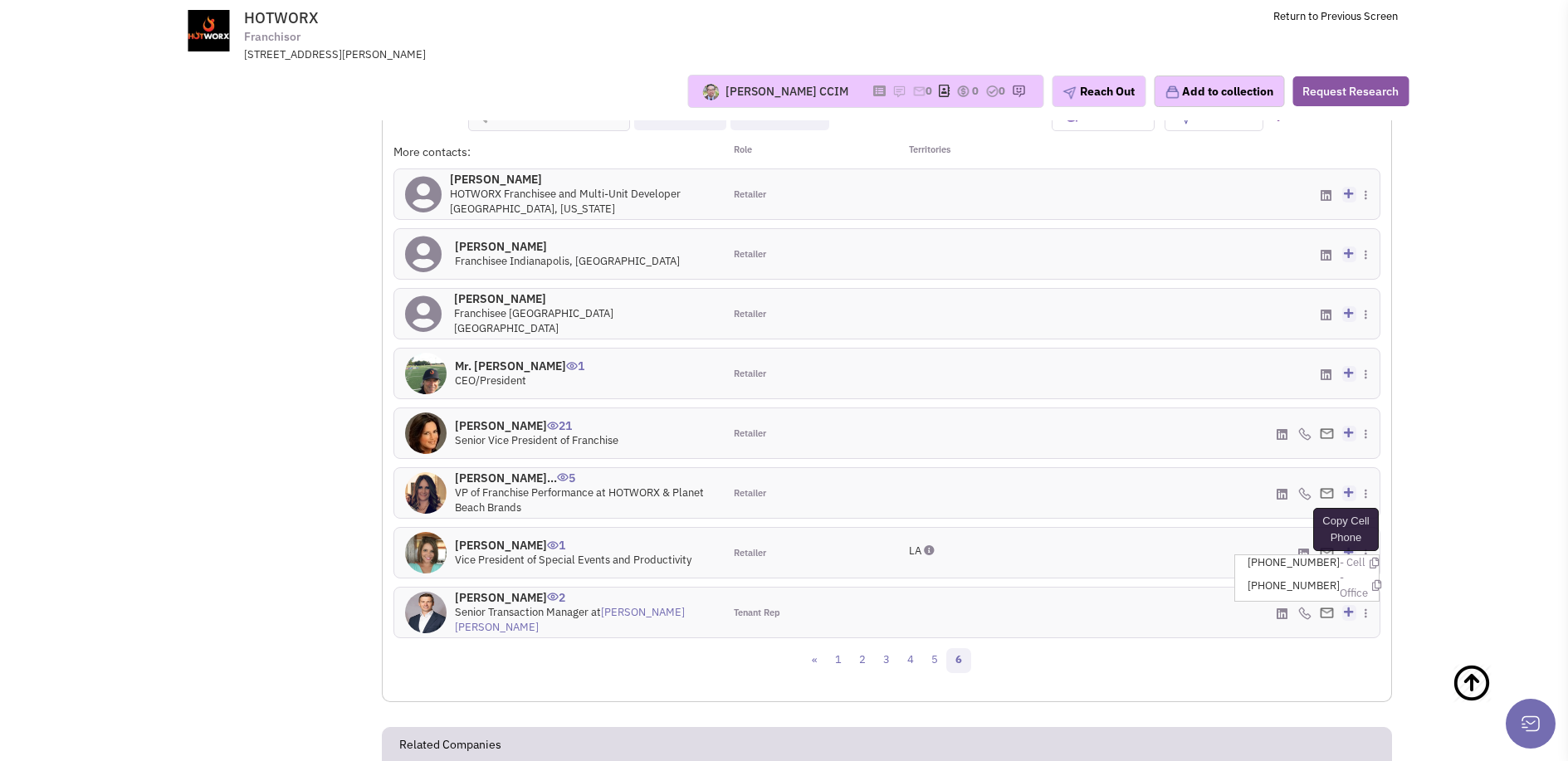
click at [1370, 558] on icon at bounding box center [1374, 563] width 9 height 11
click at [1373, 583] on icon at bounding box center [1369, 589] width 9 height 11
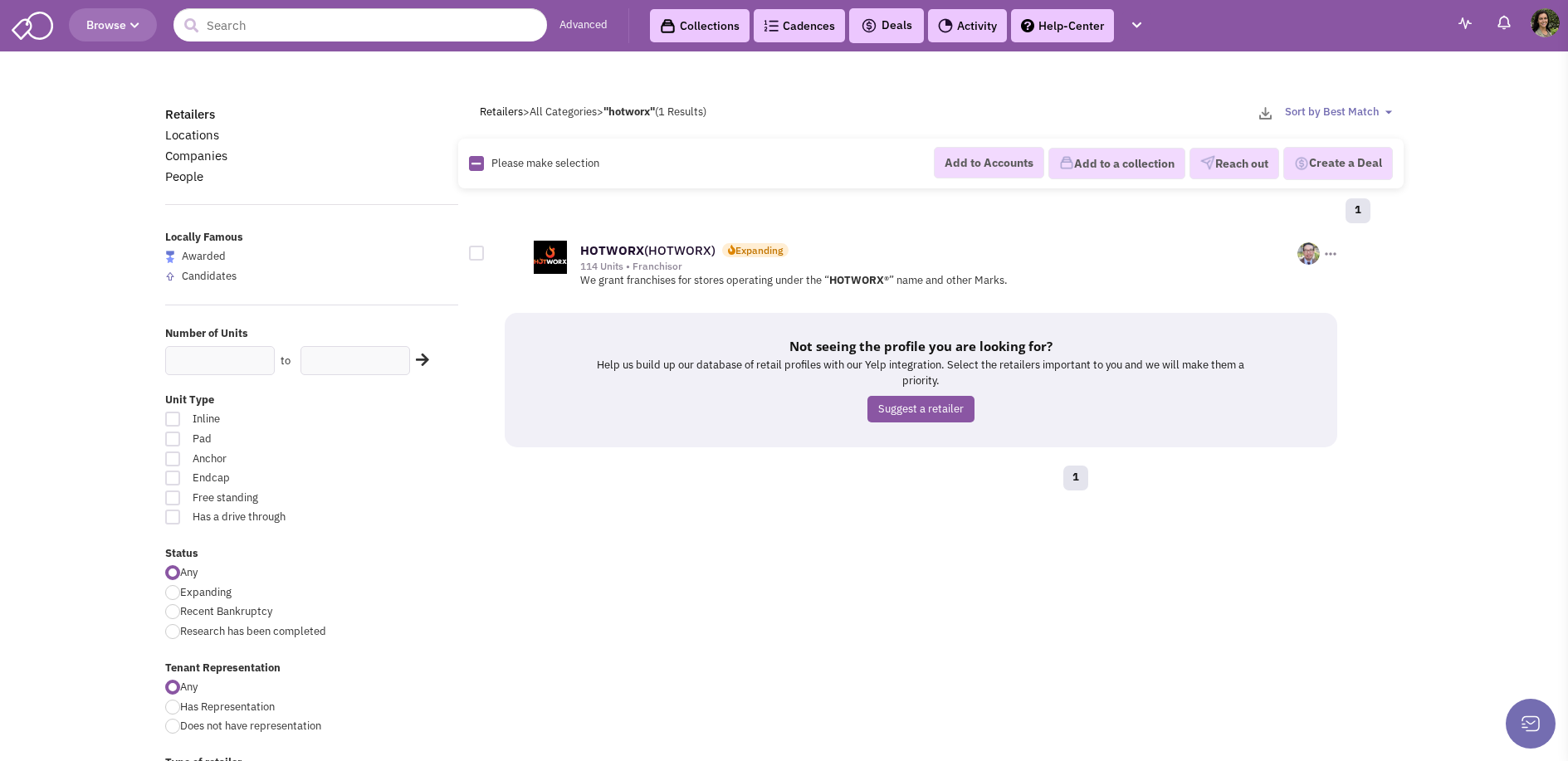
scroll to position [23904, 0]
click at [347, 19] on input "text" at bounding box center [360, 25] width 373 height 34
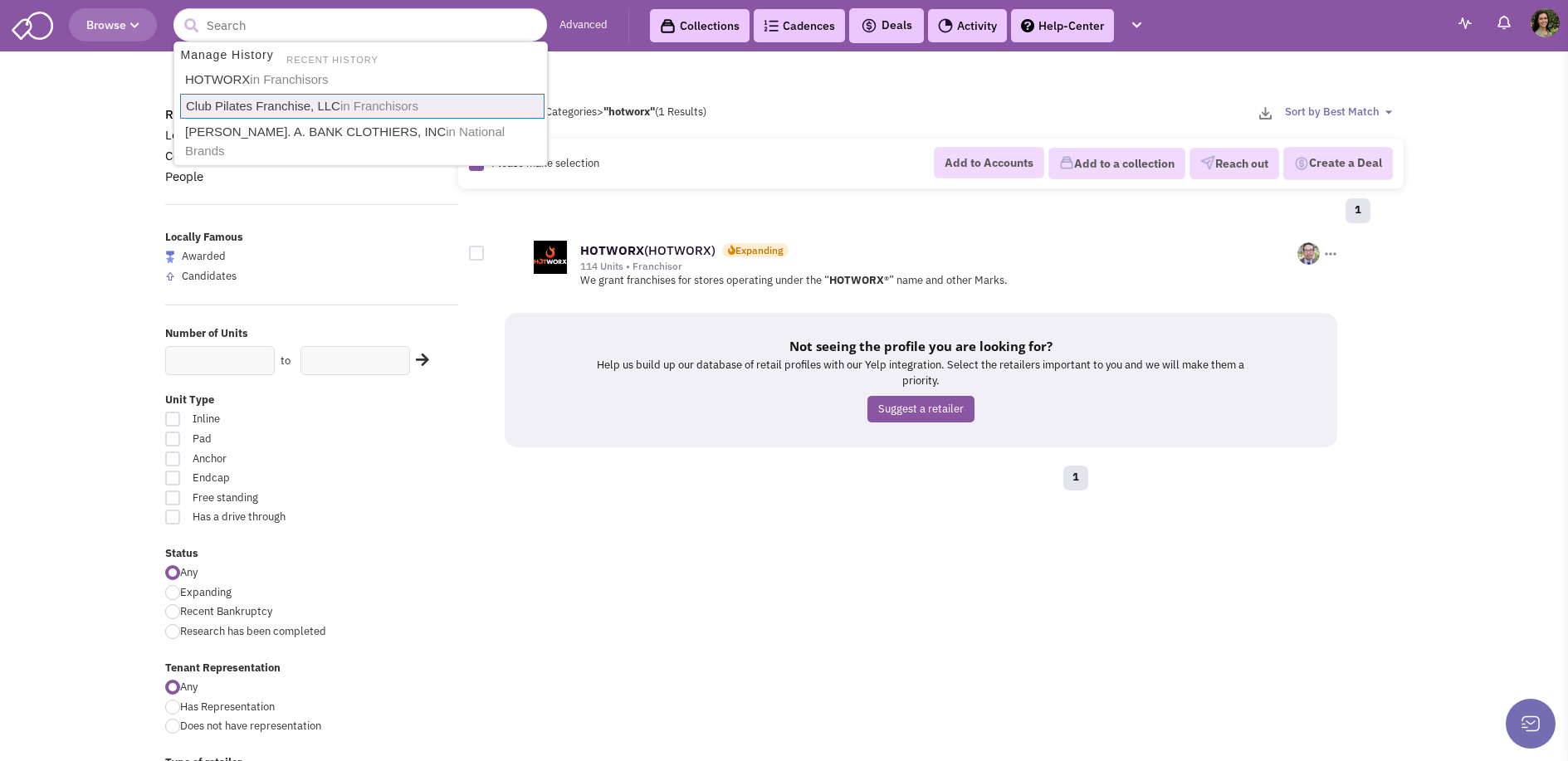
click at [751, 462] on div "1 HOTWORX (HOTWORX) Expanding 114 Units • Franchisor 0 0 0" at bounding box center [941, 346] width 945 height 301
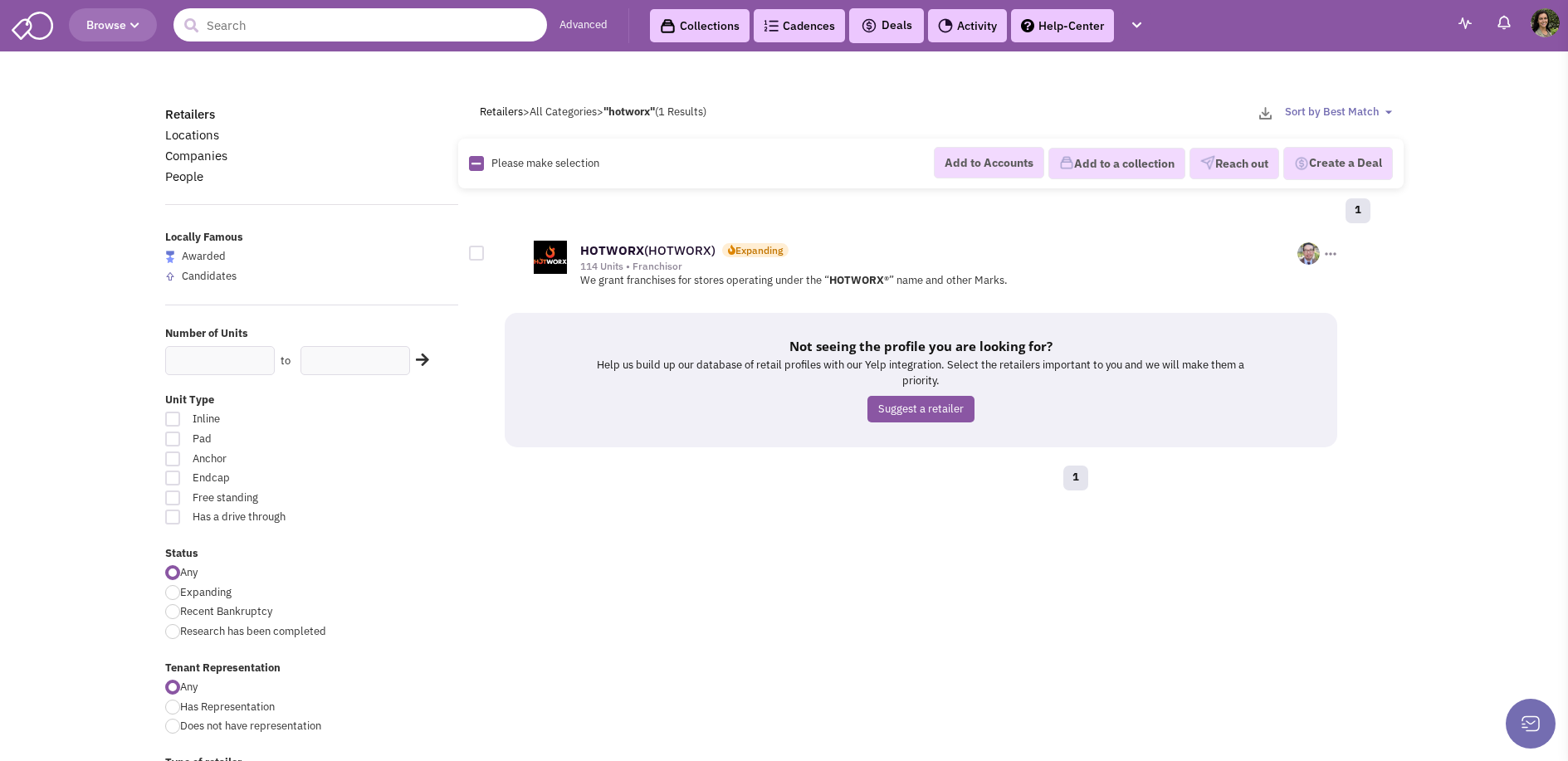
click at [380, 19] on input "text" at bounding box center [360, 25] width 373 height 34
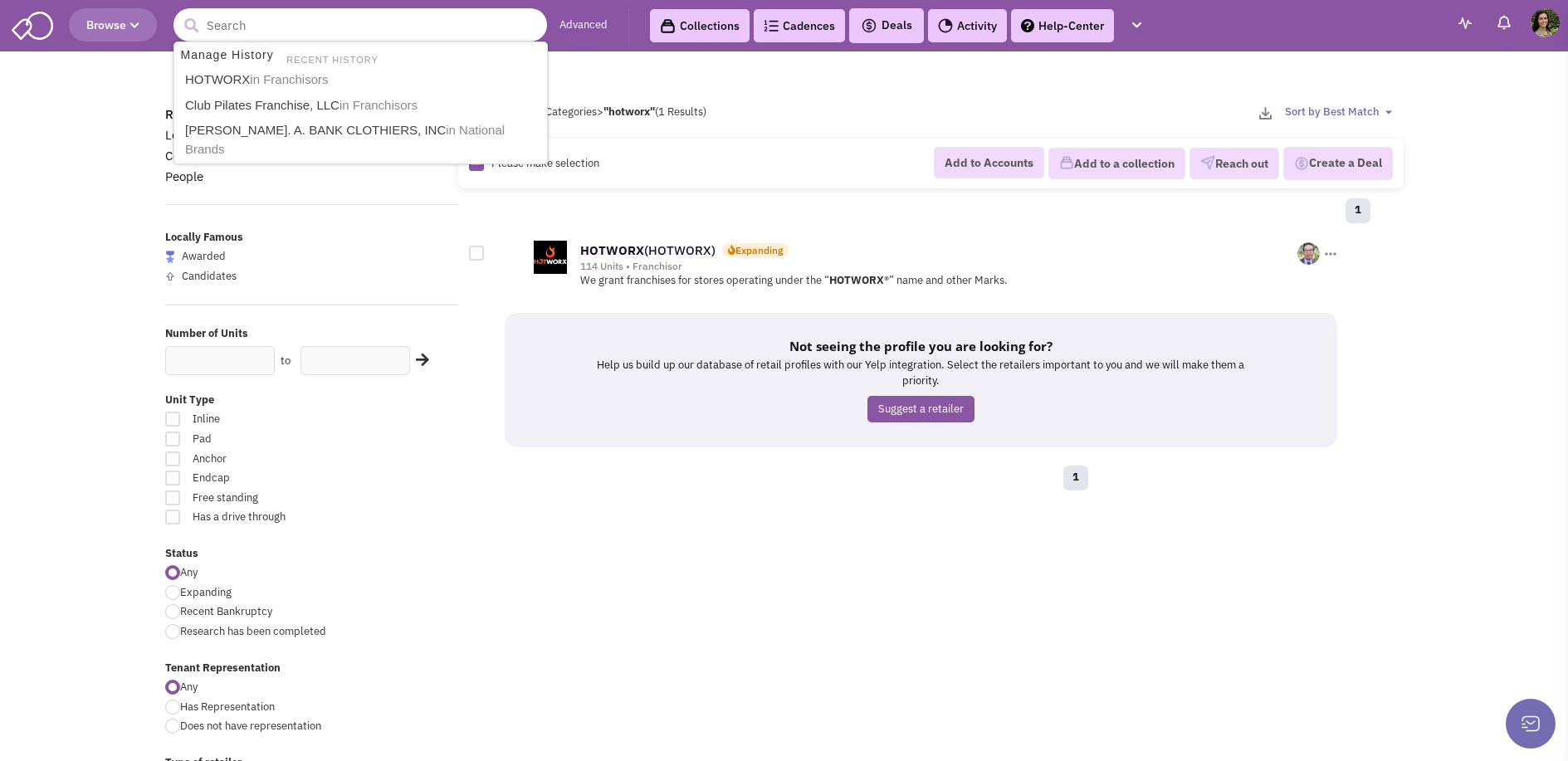
click at [380, 19] on input "text" at bounding box center [360, 25] width 373 height 34
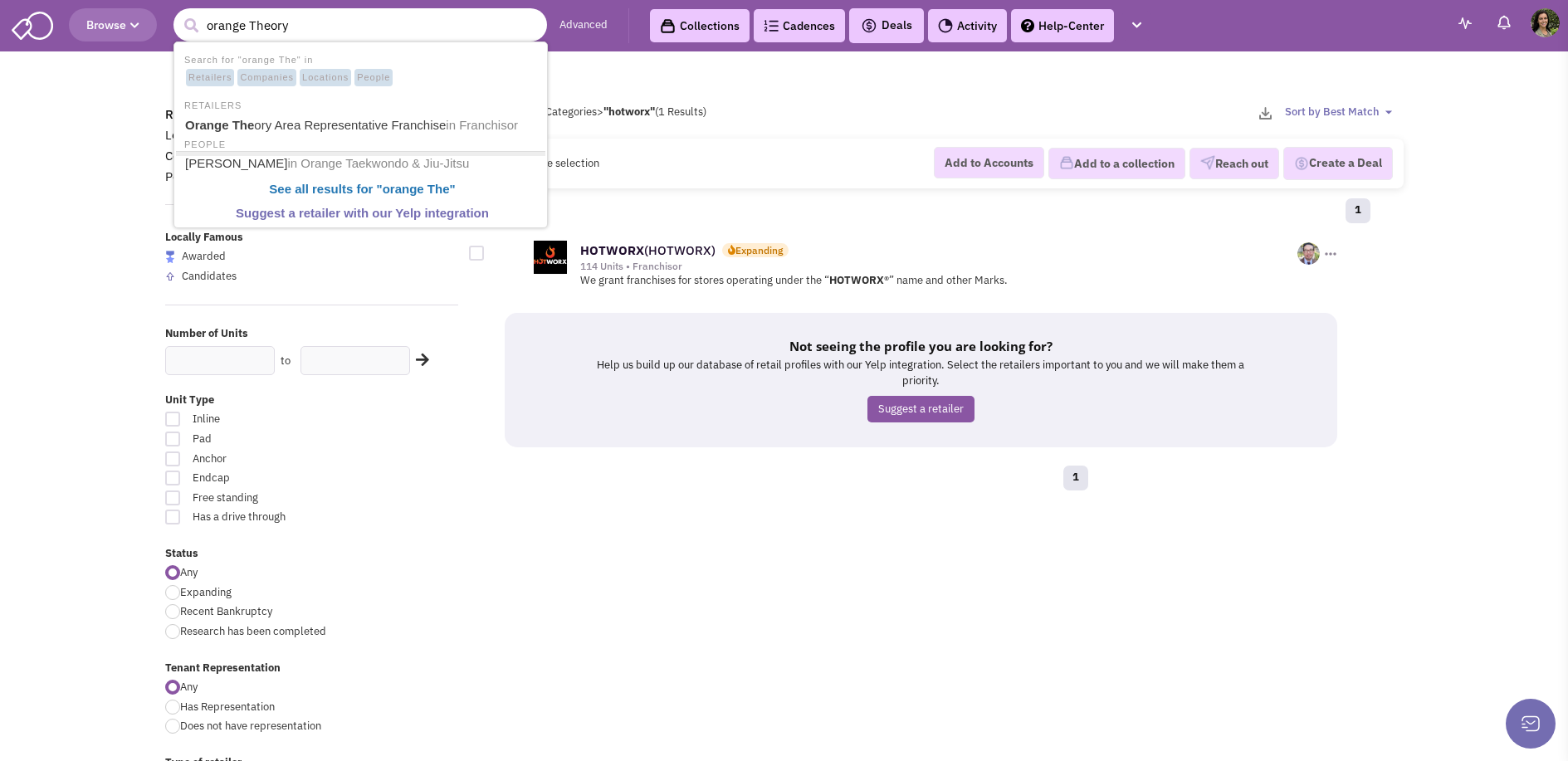
type input "orange Theory"
click at [179, 13] on button "submit" at bounding box center [191, 26] width 25 height 25
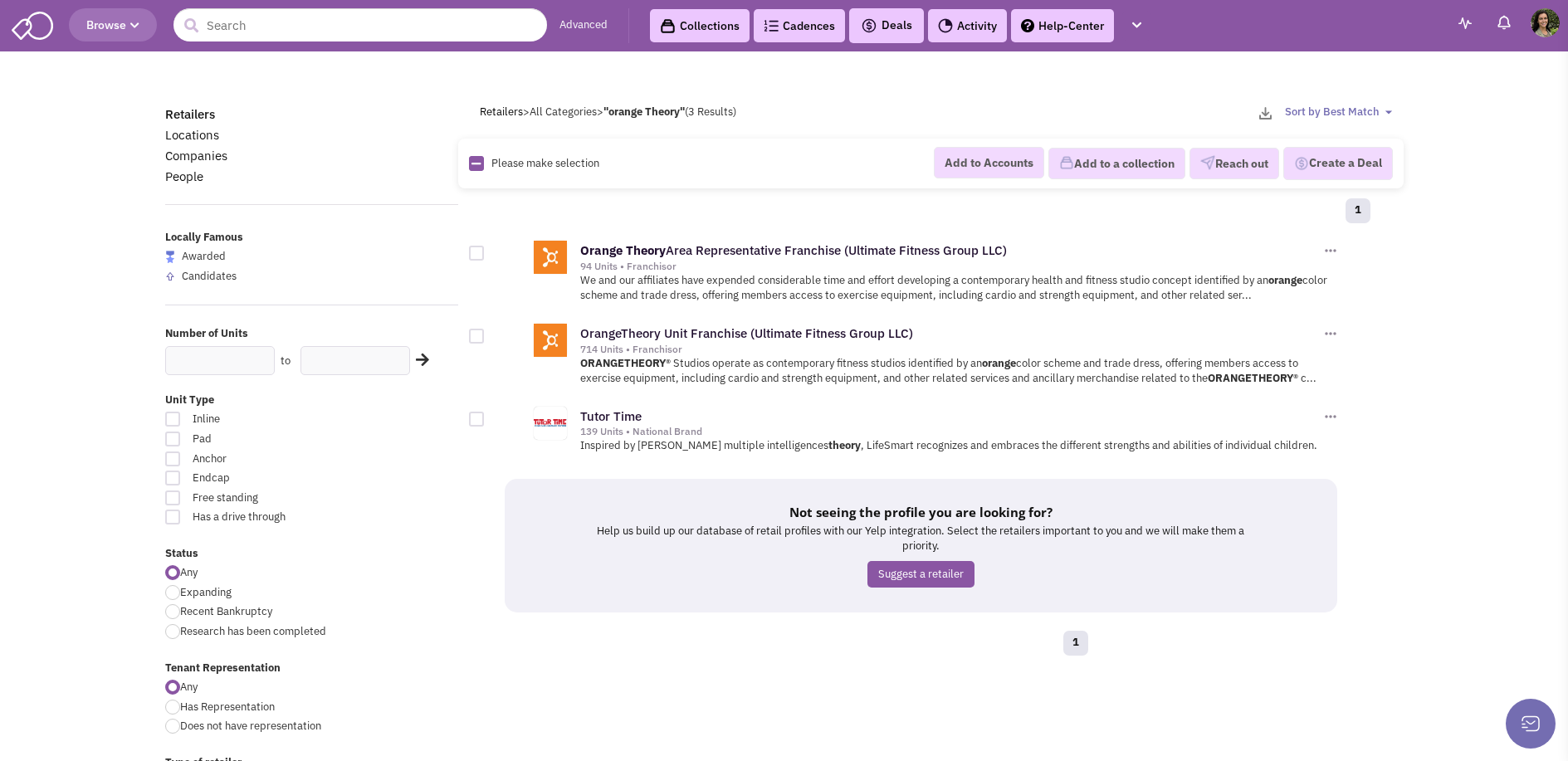
scroll to position [23904, 0]
click at [781, 252] on link "Orange Theory Area Representative Franchise (Ultimate Fitness Group LLC)" at bounding box center [793, 250] width 426 height 16
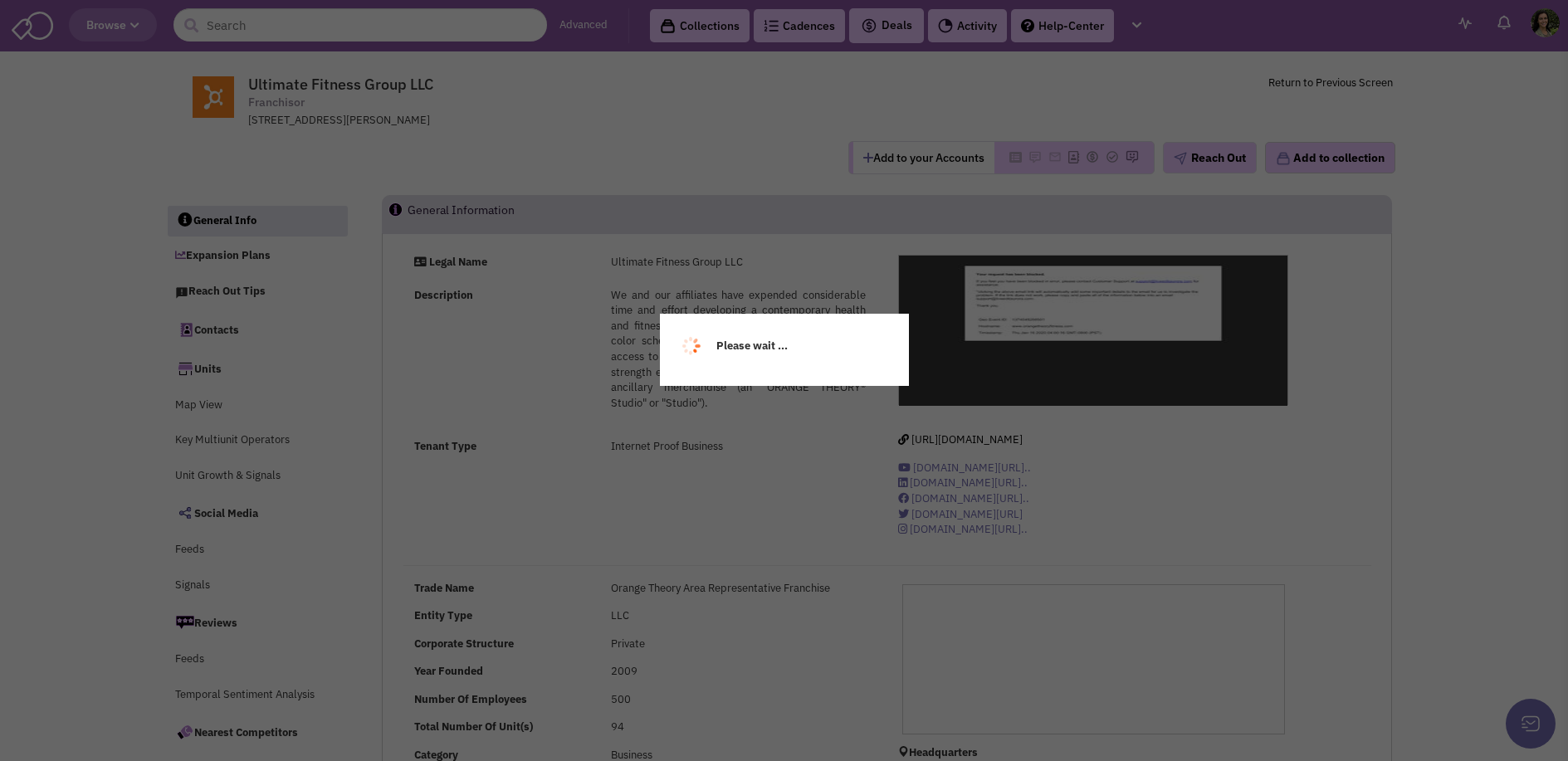
scroll to position [23904, 0]
select select
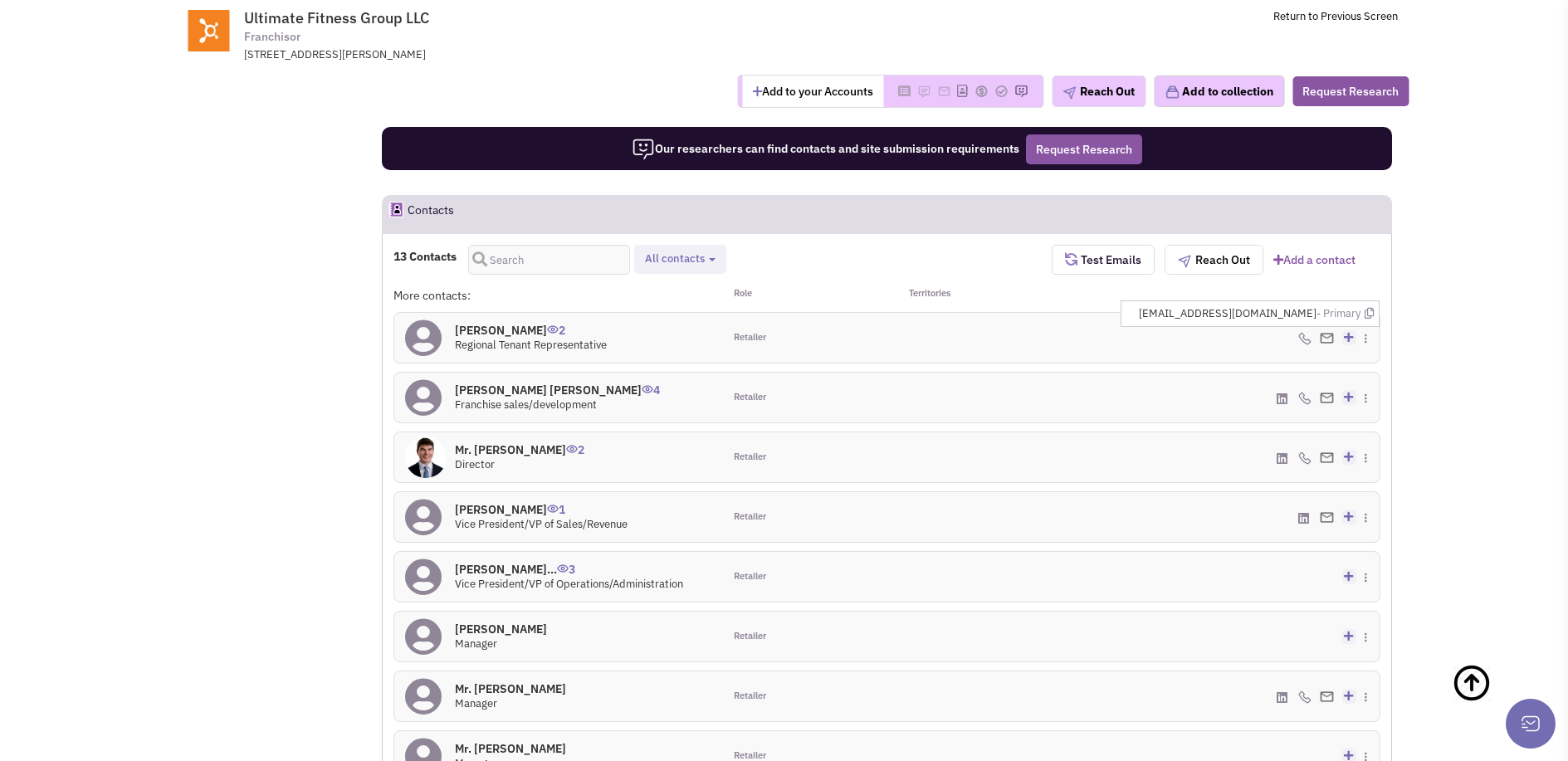
scroll to position [1298, 0]
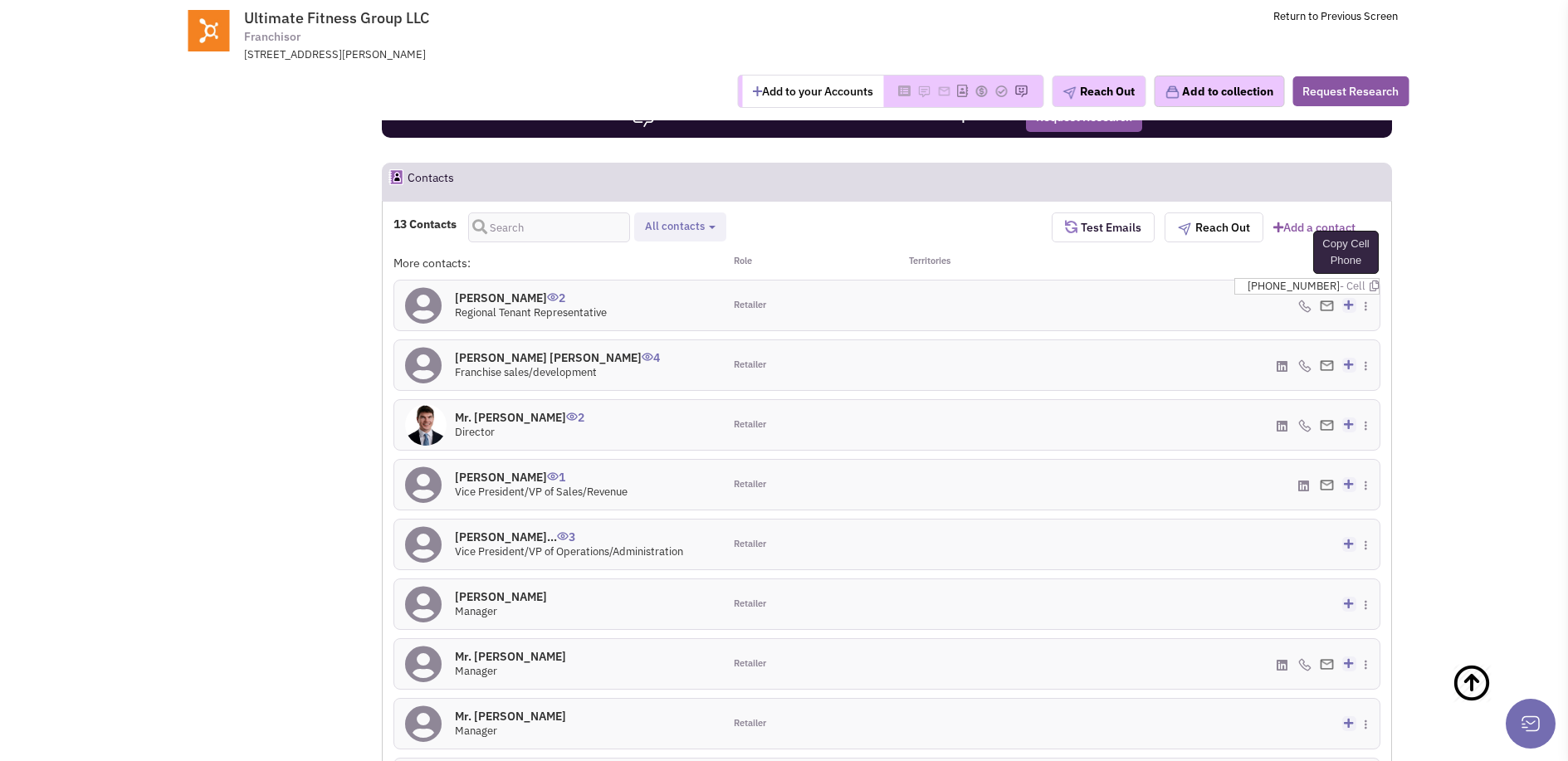
click at [1370, 286] on icon at bounding box center [1374, 285] width 9 height 11
click at [1374, 280] on li "info@orangetheoryfitness.com - Primary Copy Primary Email" at bounding box center [1256, 281] width 245 height 26
click at [1370, 281] on icon at bounding box center [1369, 281] width 9 height 11
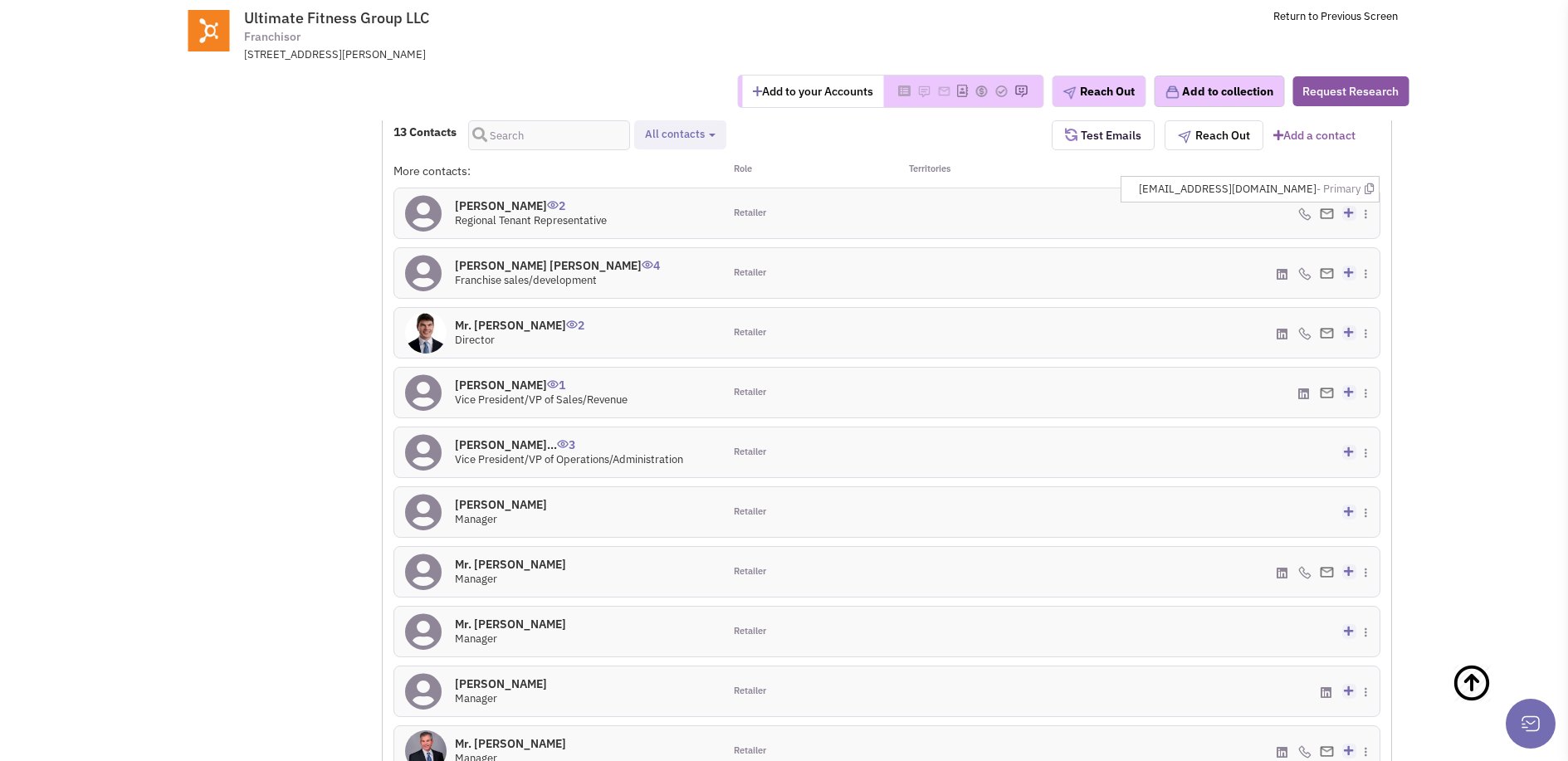
scroll to position [1428, 0]
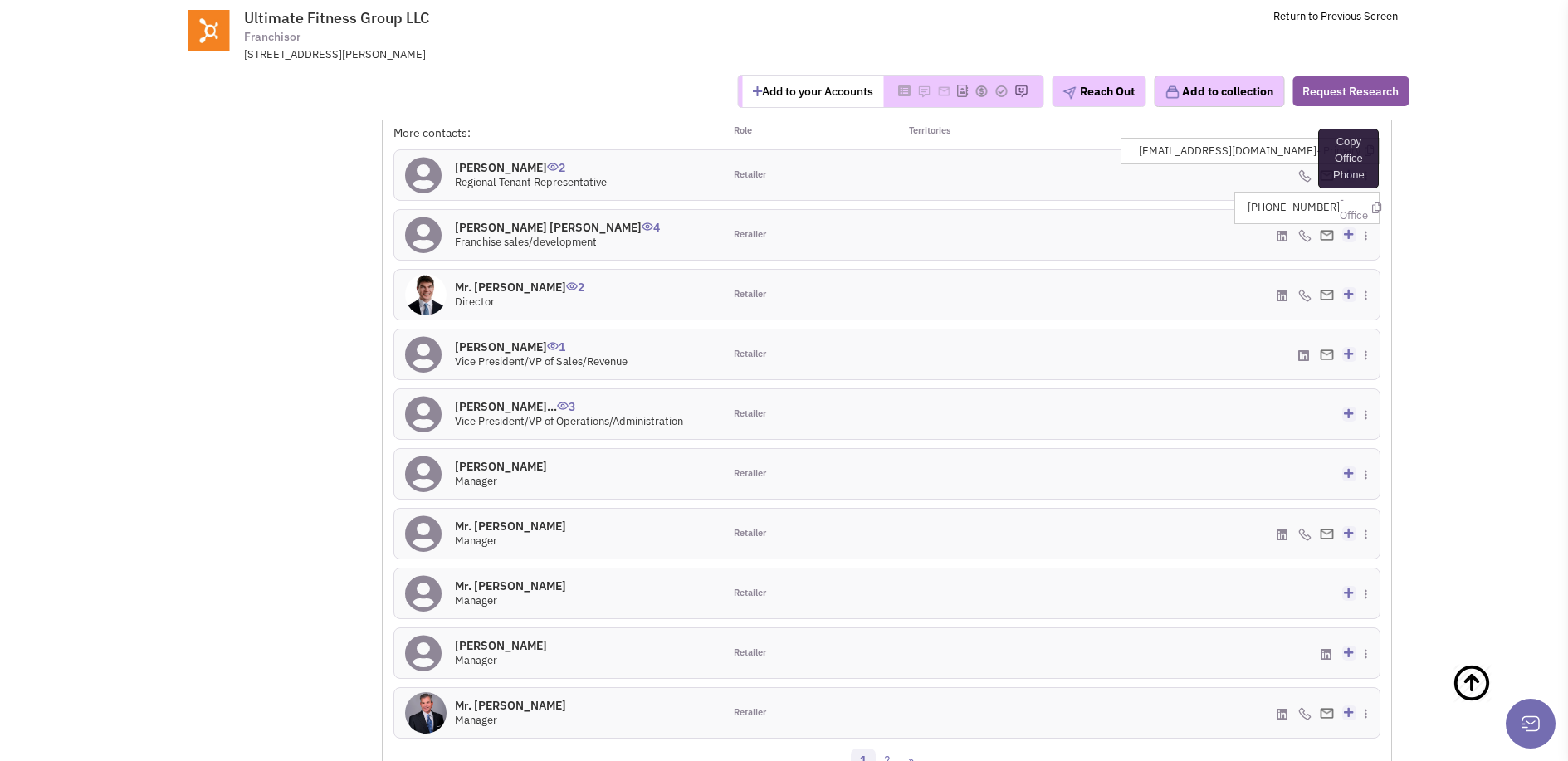
click at [1373, 213] on icon at bounding box center [1377, 208] width 9 height 11
click at [1374, 209] on li "plamb@orangetheoryfitness.com - Primary Copy Primary Email" at bounding box center [1256, 210] width 245 height 26
click at [1370, 210] on icon at bounding box center [1369, 210] width 9 height 11
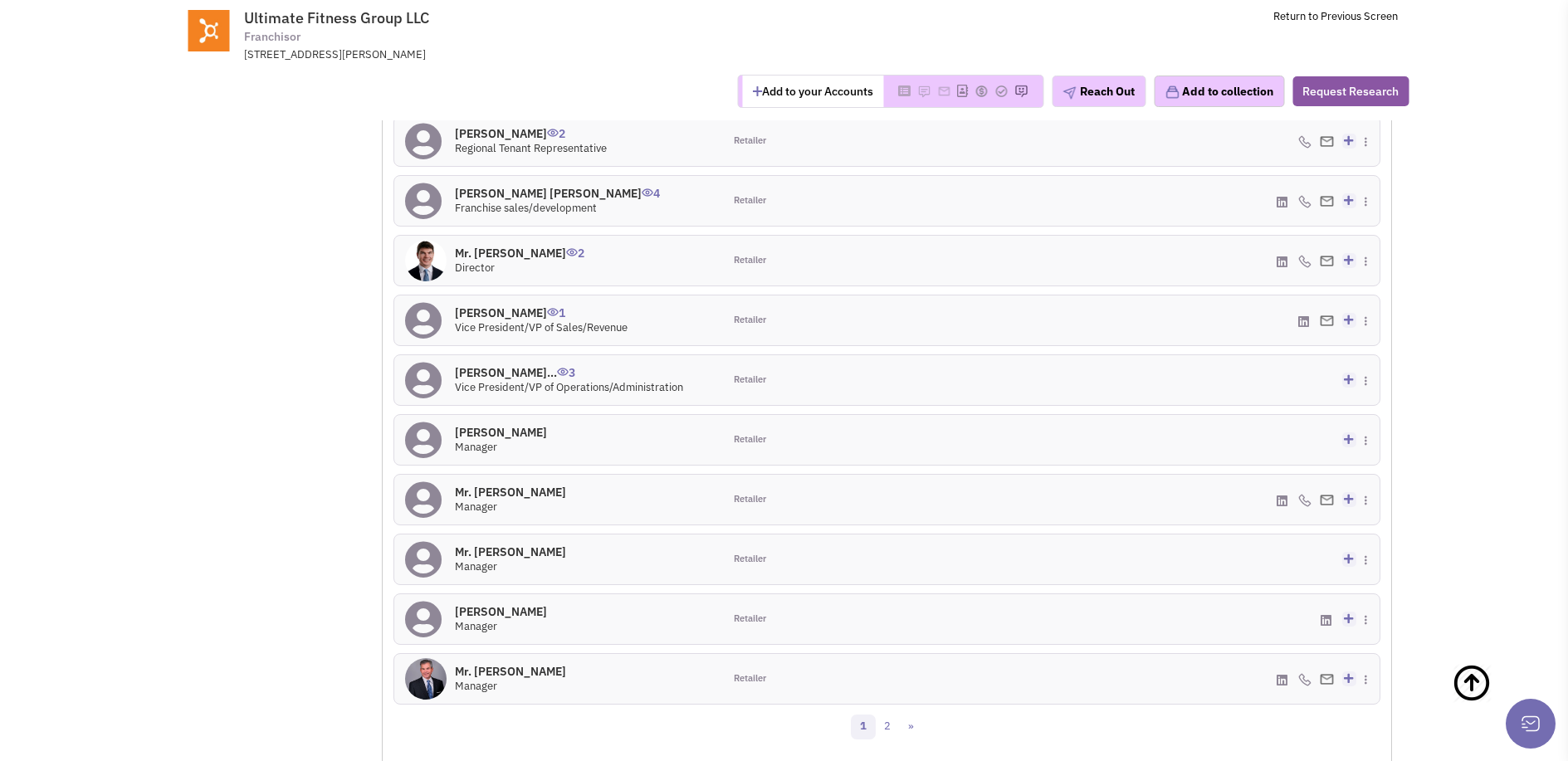
scroll to position [1475, 0]
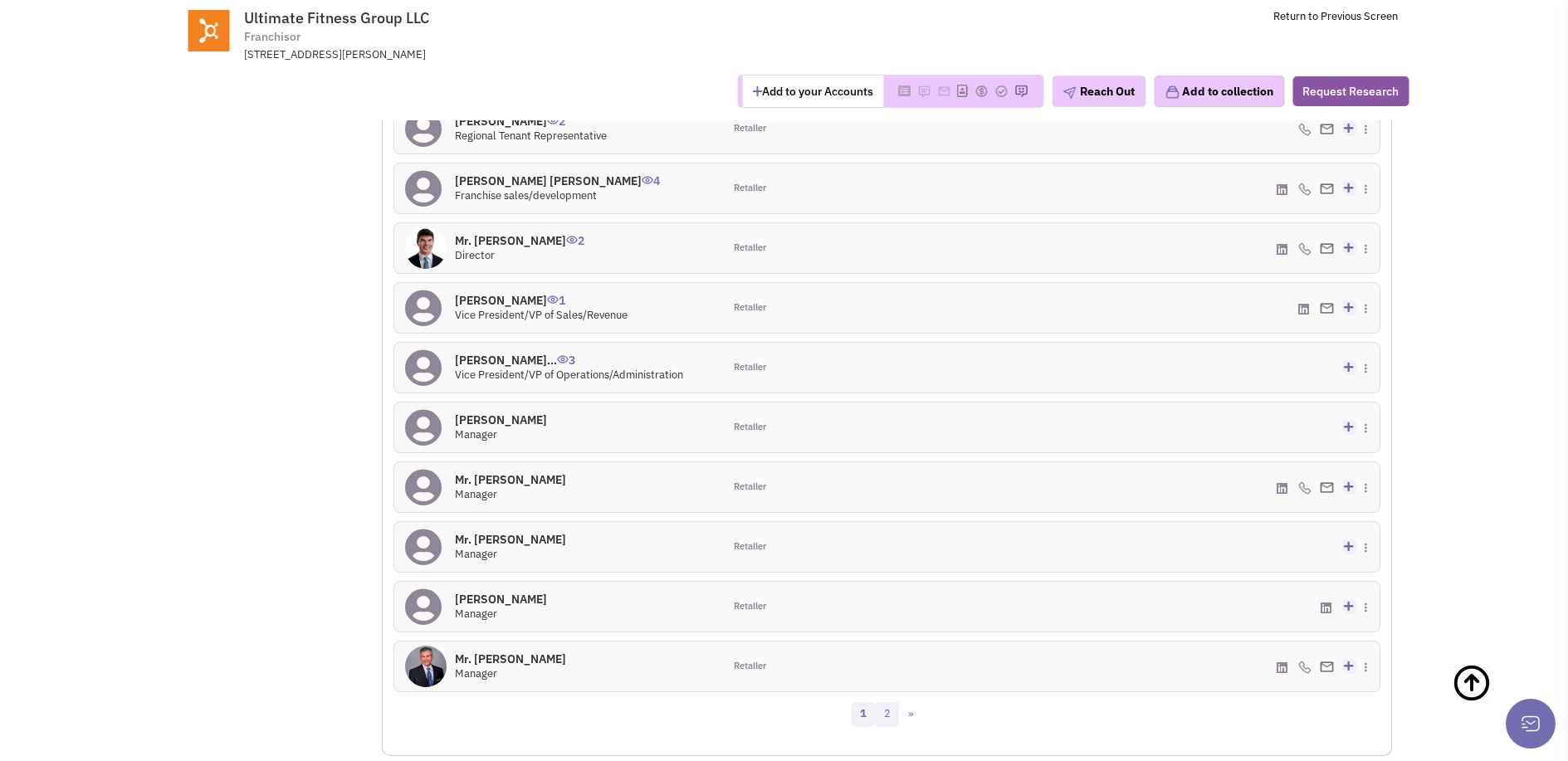
click at [887, 714] on link "2" at bounding box center [887, 714] width 25 height 25
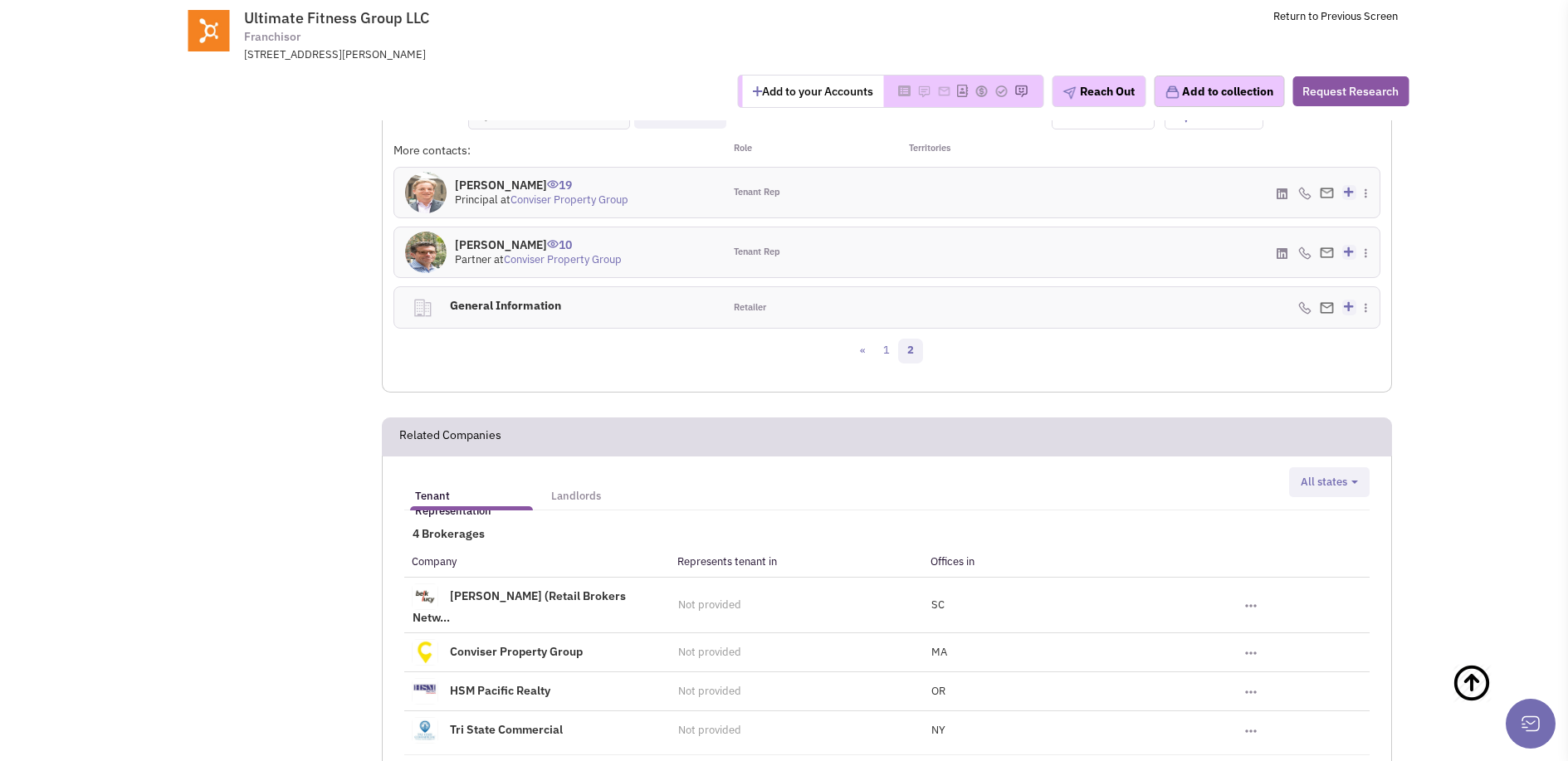
scroll to position [1331, 0]
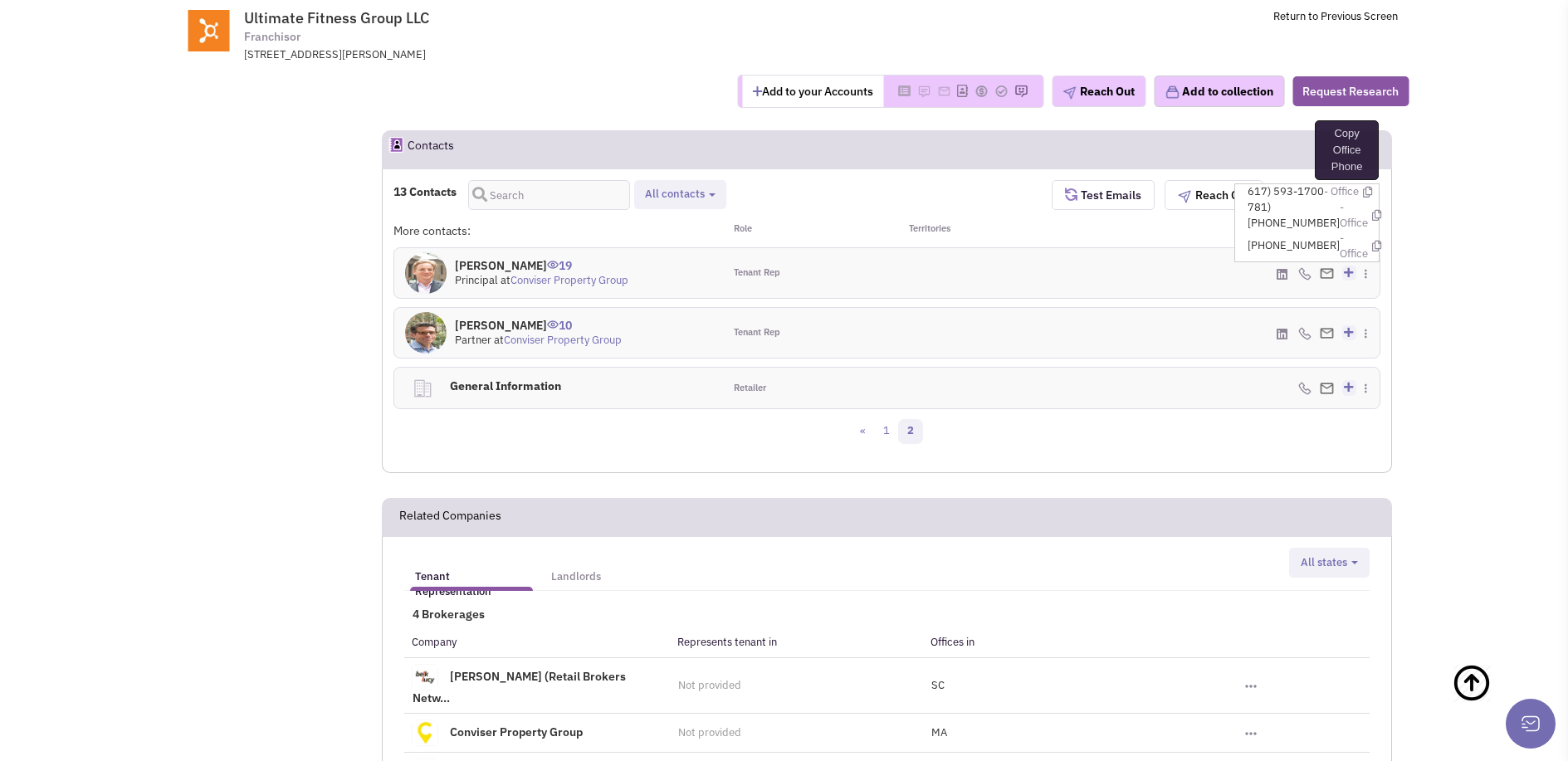
click at [1364, 197] on icon at bounding box center [1367, 192] width 9 height 11
click at [1216, 287] on div "617) 593-1700 - Office" at bounding box center [1216, 273] width 329 height 49
click at [1283, 285] on div "617) 593-1700 - Office" at bounding box center [1216, 273] width 329 height 49
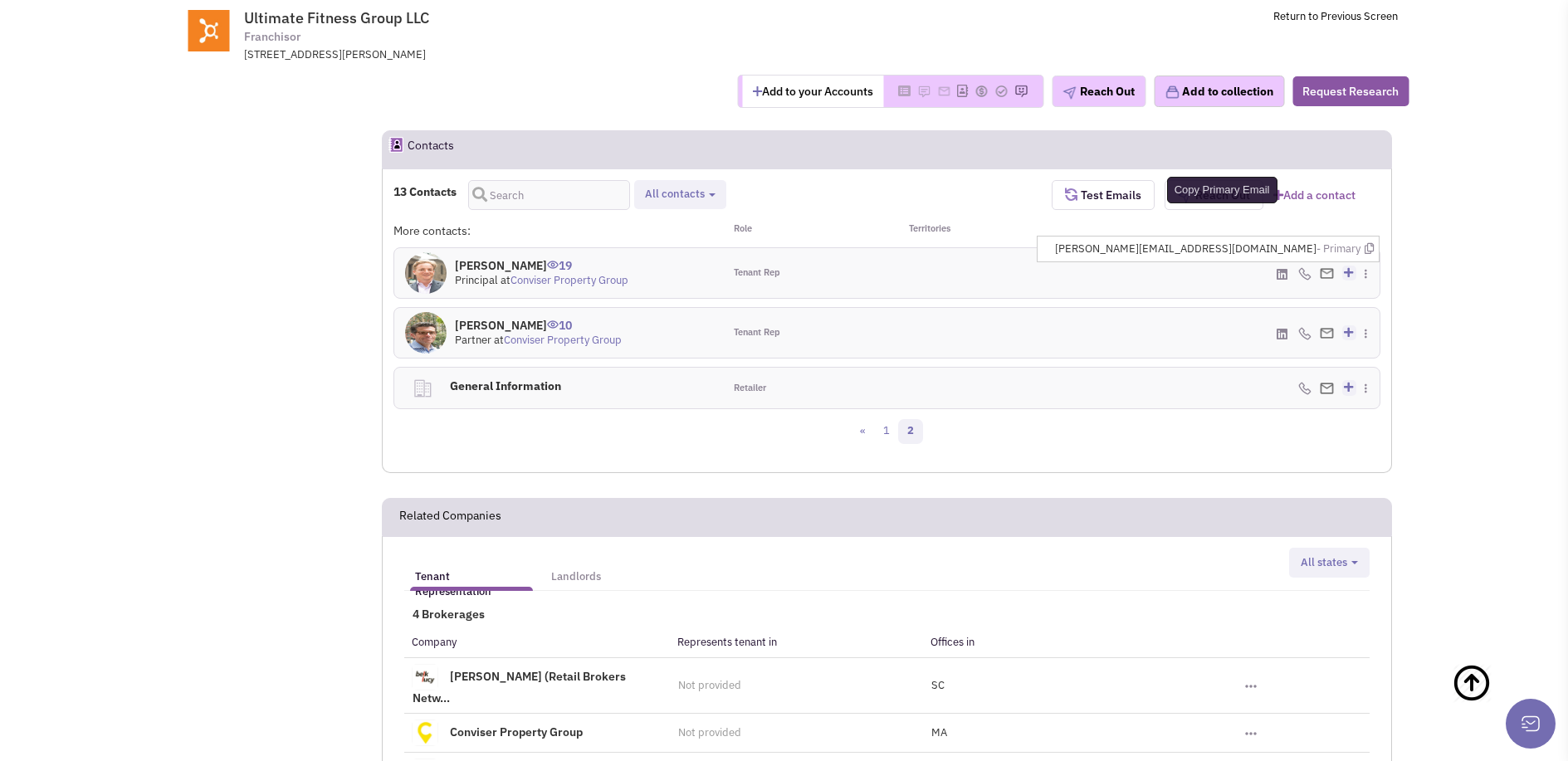
click at [1373, 247] on icon at bounding box center [1369, 248] width 9 height 11
click at [1370, 288] on icon at bounding box center [1374, 283] width 9 height 11
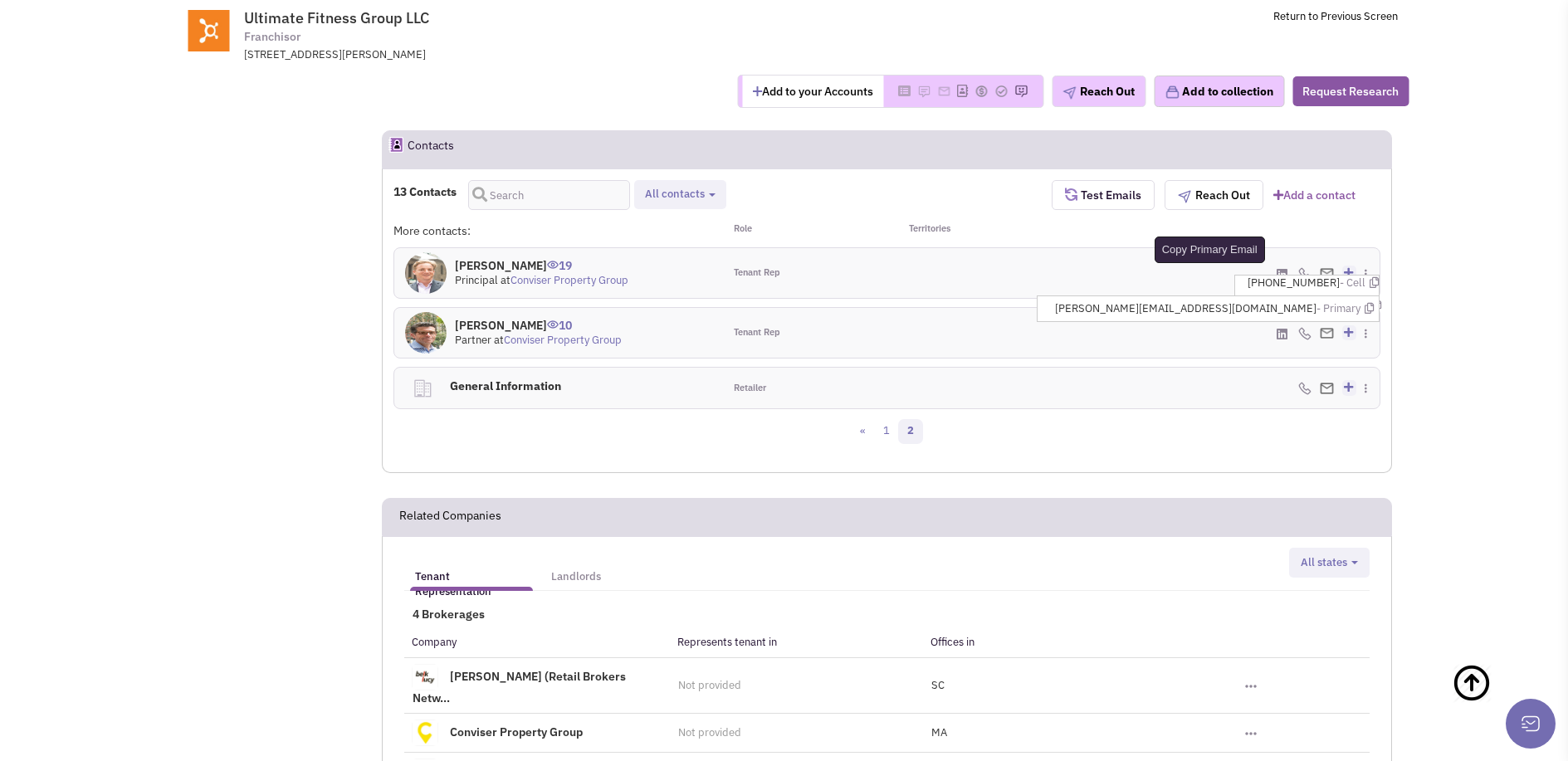
click at [1371, 305] on icon at bounding box center [1369, 308] width 9 height 11
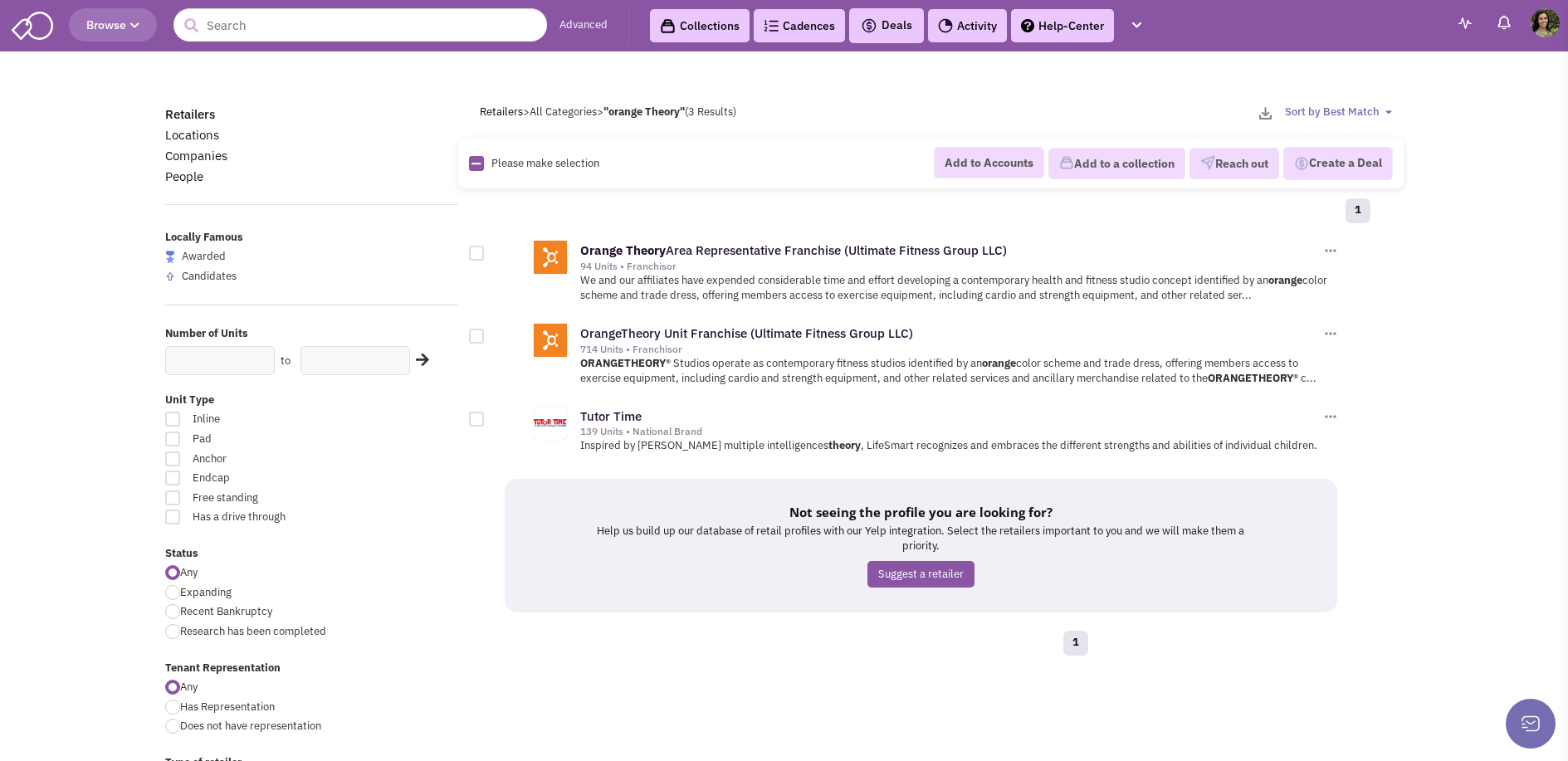
scroll to position [23904, 0]
click at [633, 338] on link "OrangeTheory Unit Franchise (Ultimate Fitness Group LLC)" at bounding box center [746, 333] width 333 height 16
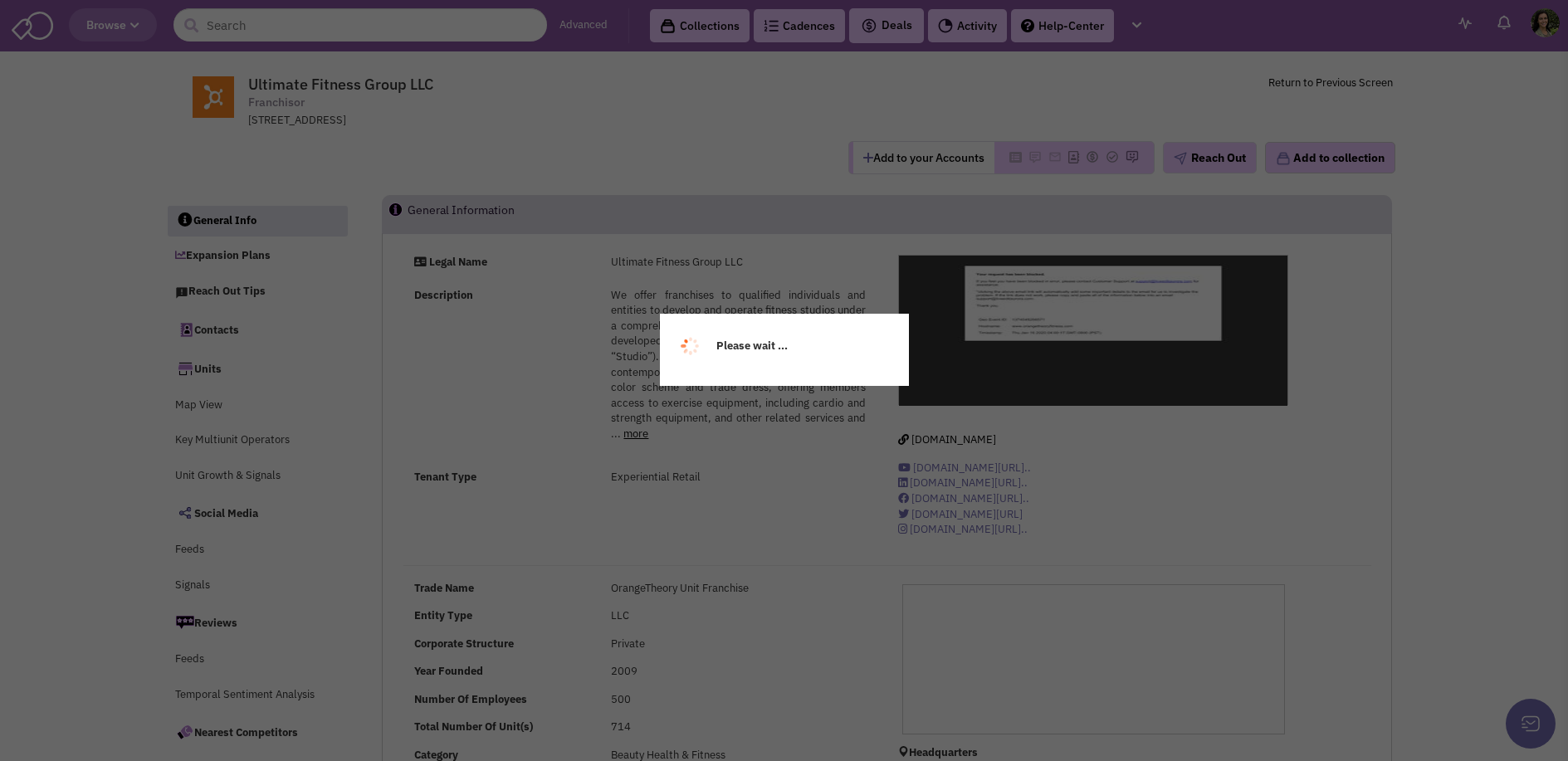
scroll to position [23904, 0]
select select
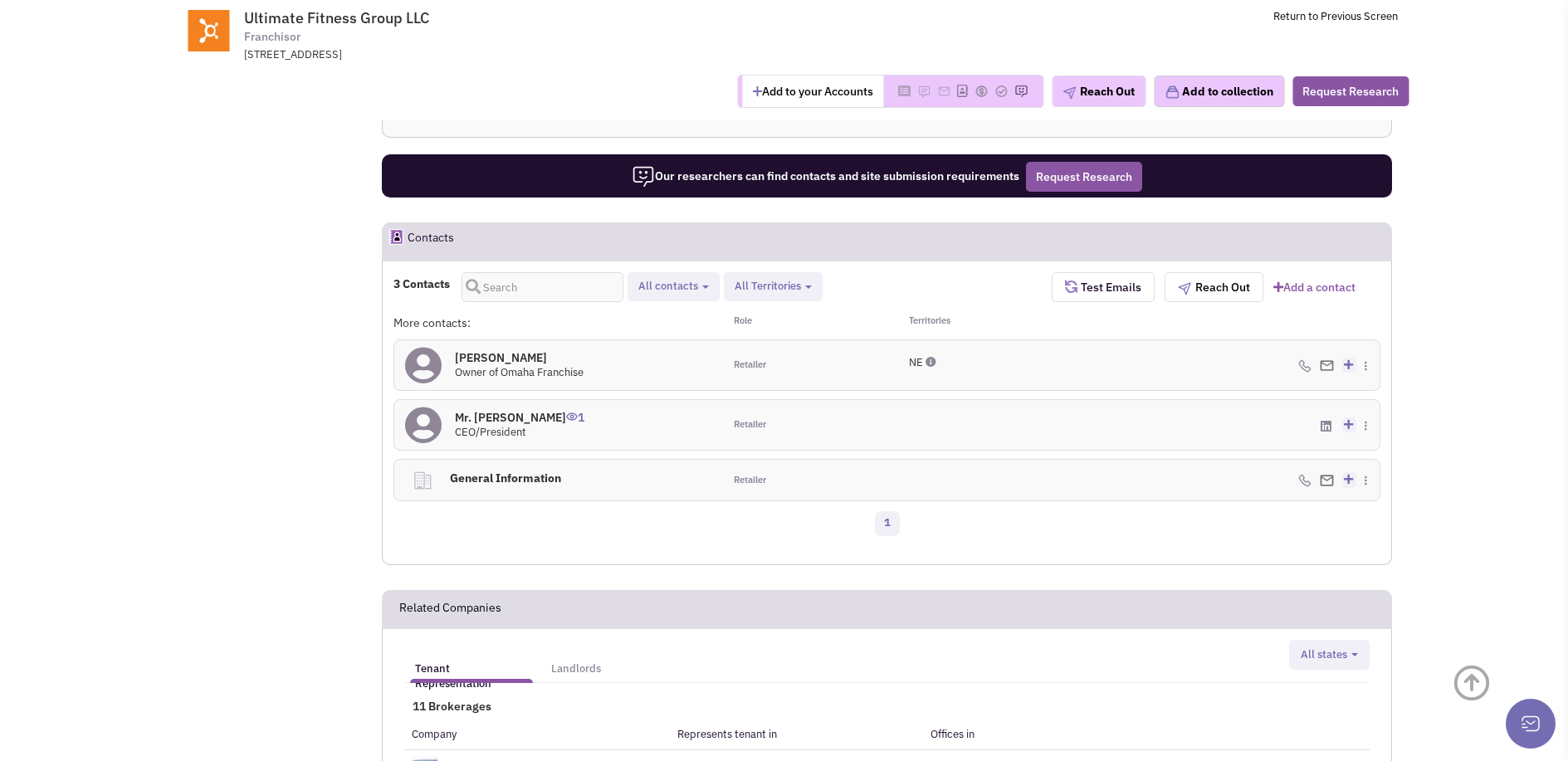
scroll to position [1145, 0]
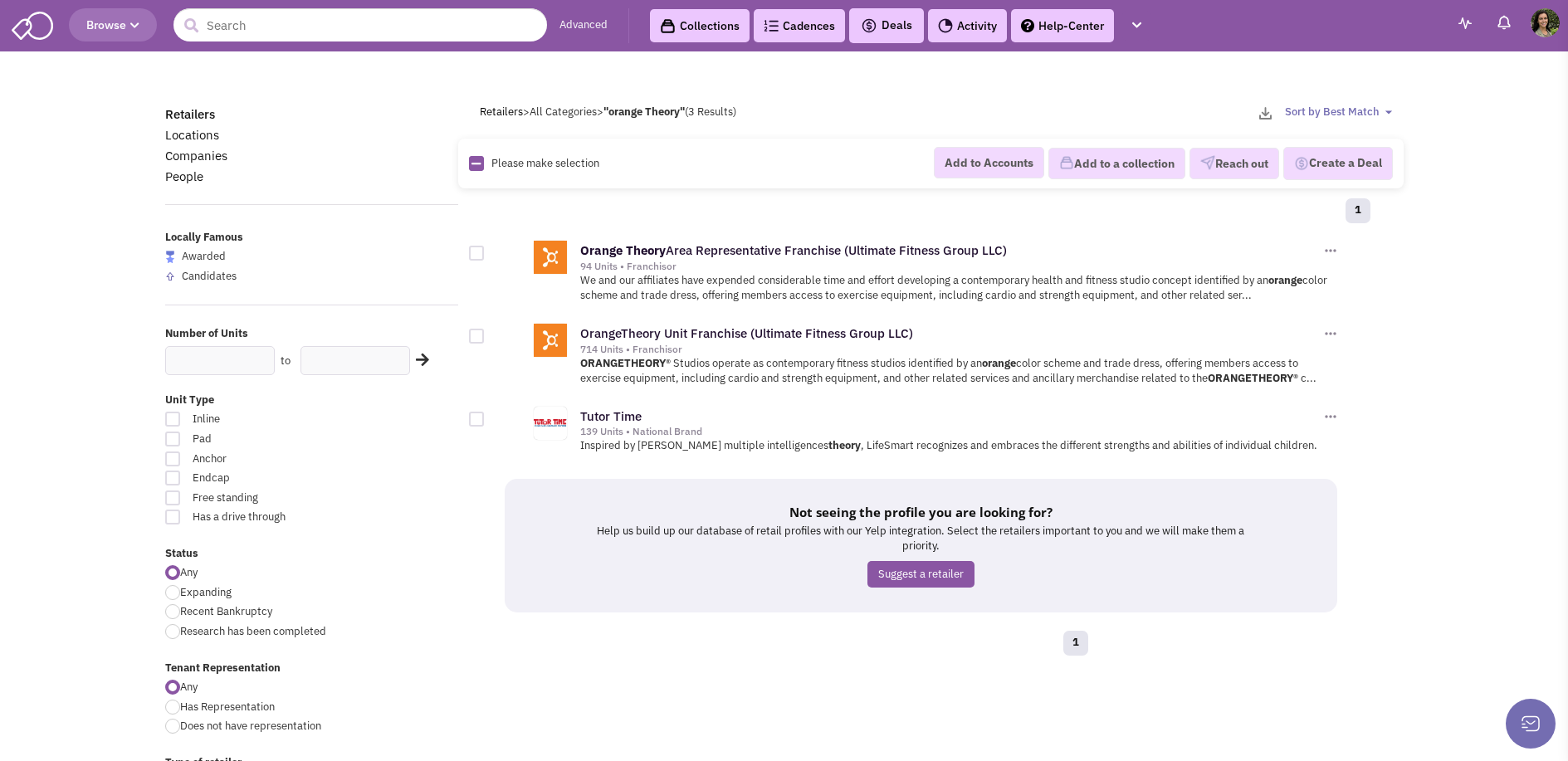
scroll to position [23904, 0]
click at [290, 30] on input "text" at bounding box center [360, 25] width 373 height 34
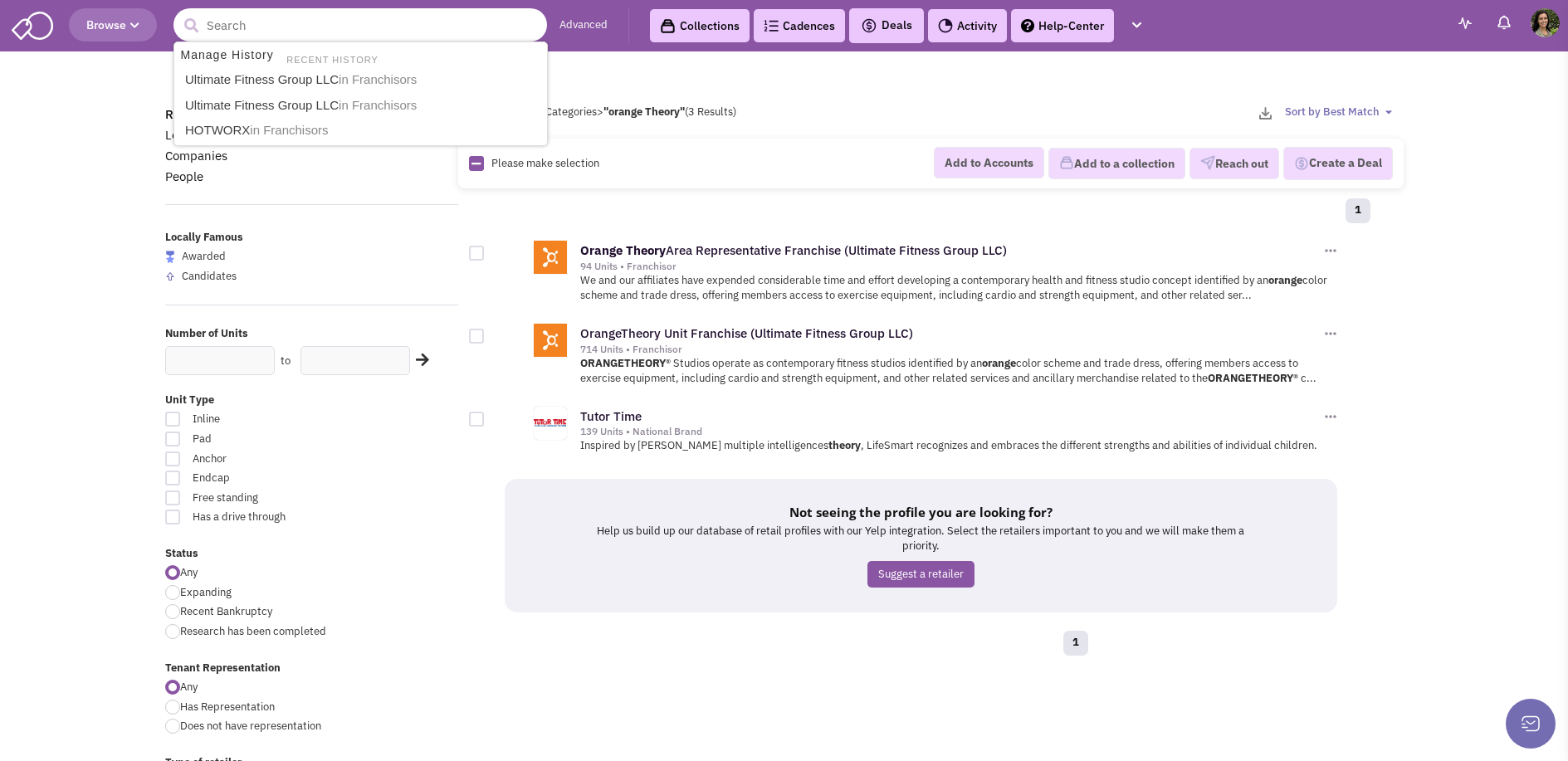
paste input "Restore Hyper Wellness"
type input "Restore Hyper Wellness"
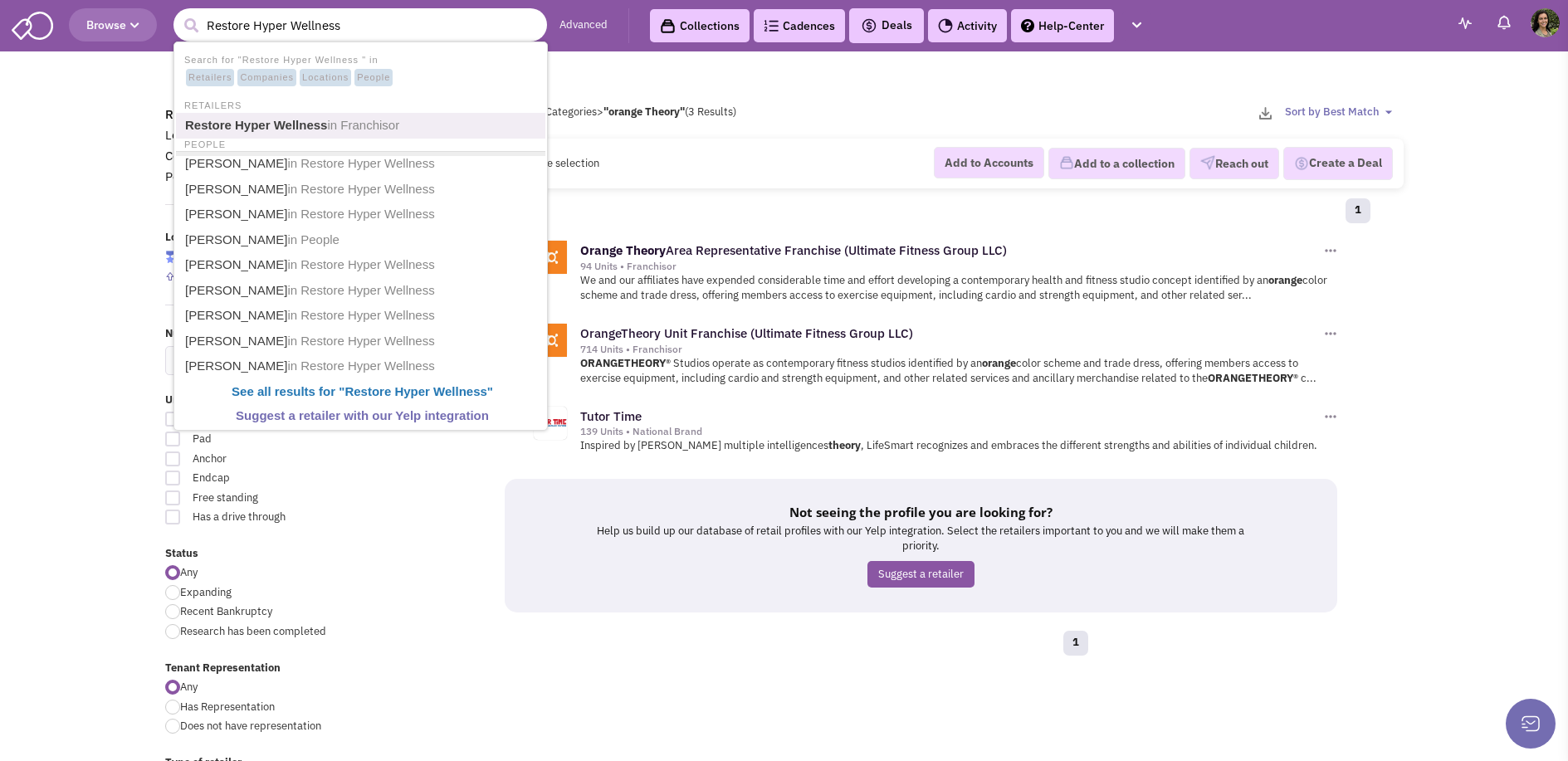
click at [362, 120] on span "in Franchisor" at bounding box center [363, 125] width 73 height 14
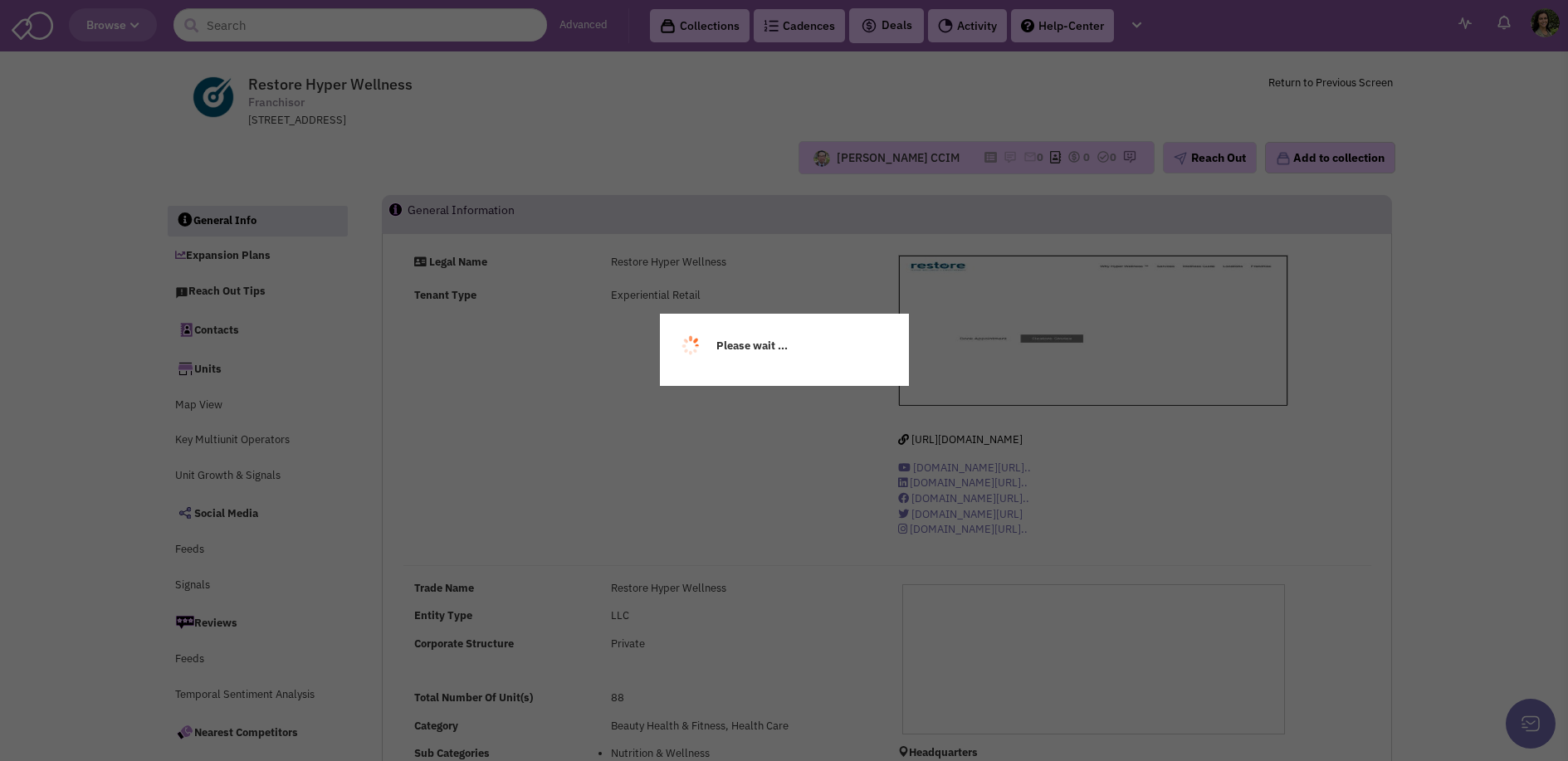
scroll to position [23904, 0]
select select
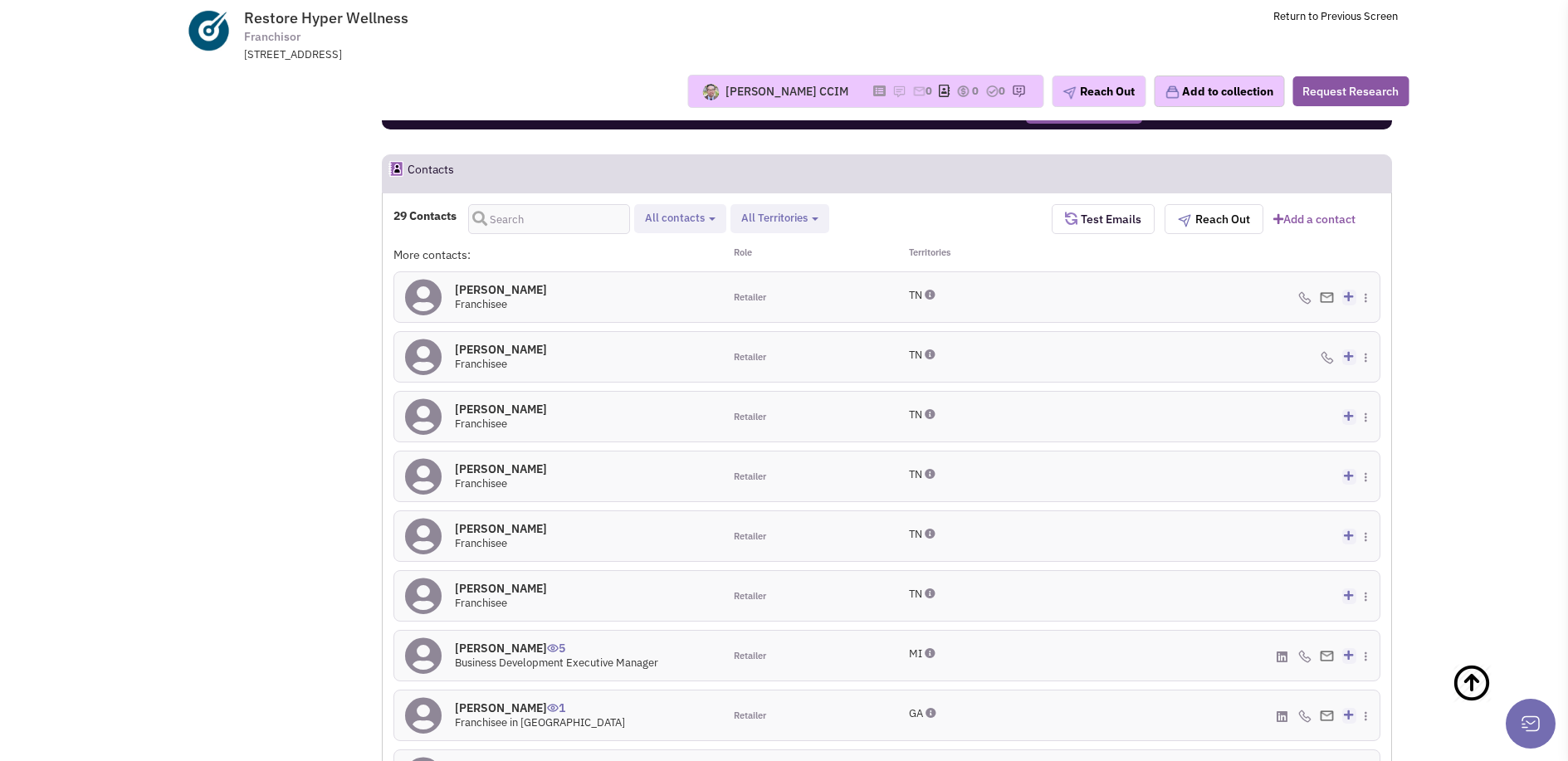
scroll to position [1369, 0]
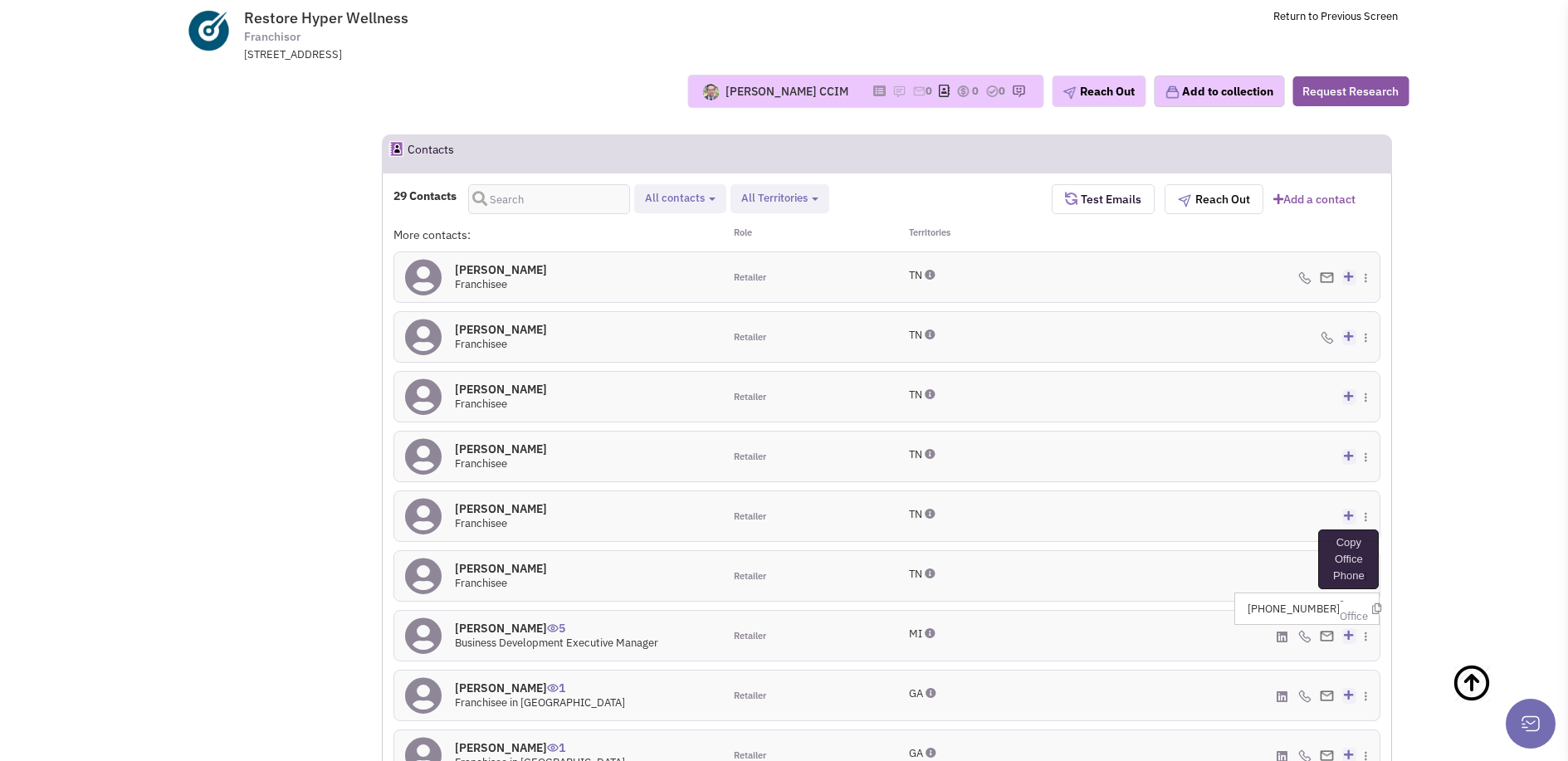
click at [1373, 603] on icon at bounding box center [1377, 608] width 9 height 11
click at [1373, 606] on icon at bounding box center [1369, 612] width 9 height 11
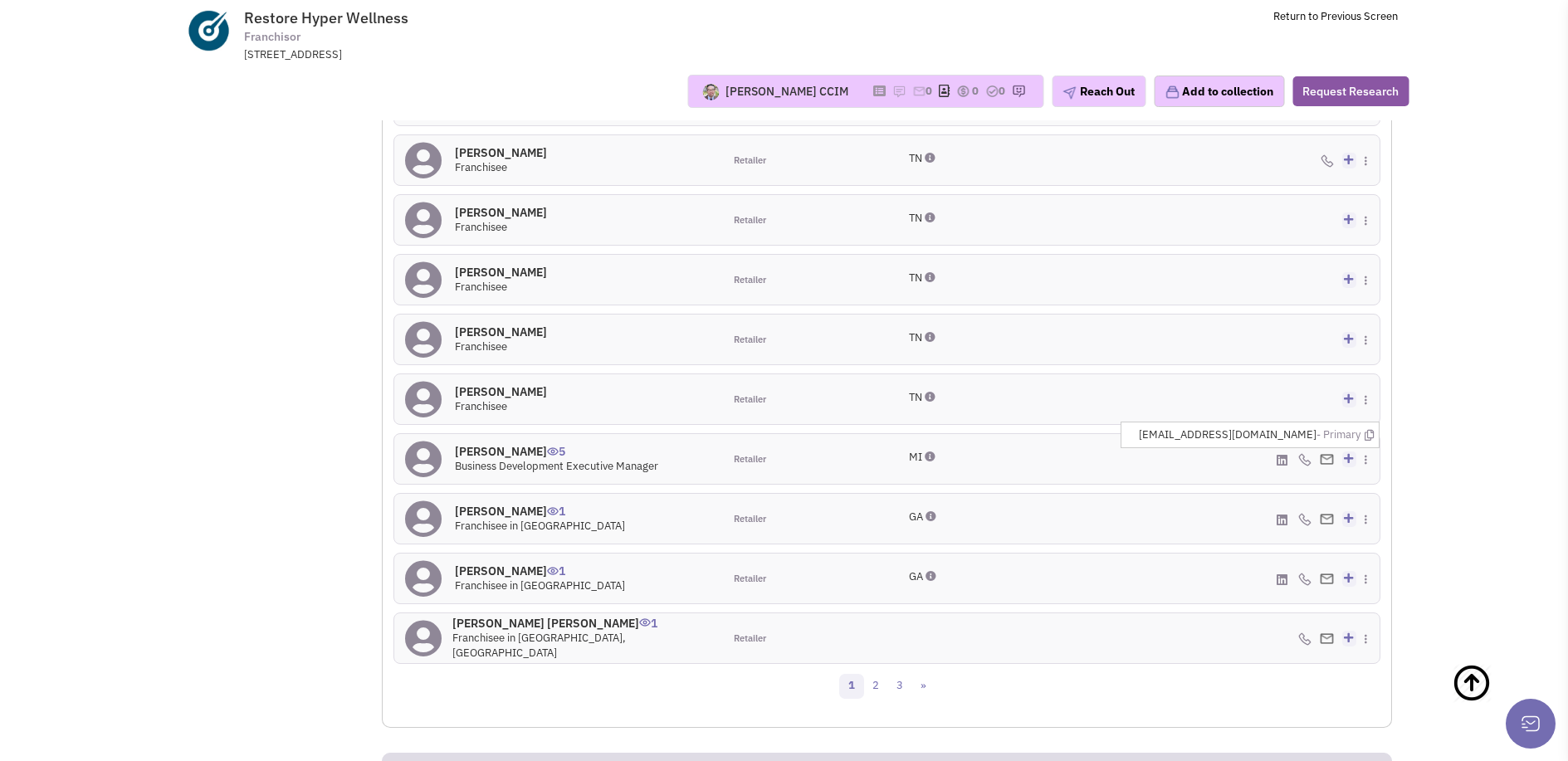
scroll to position [1663, 0]
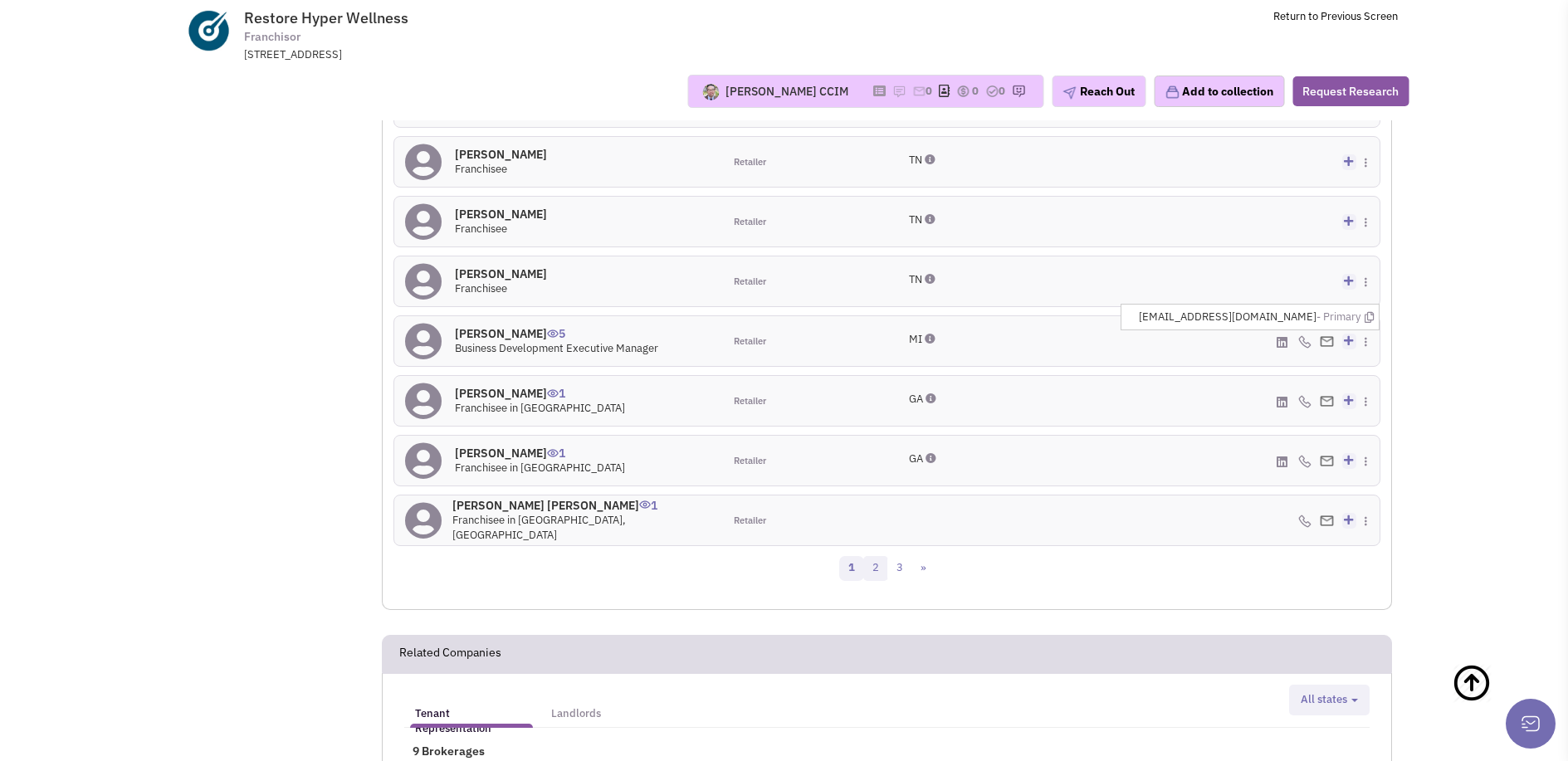
click at [875, 556] on link "2" at bounding box center [876, 568] width 25 height 25
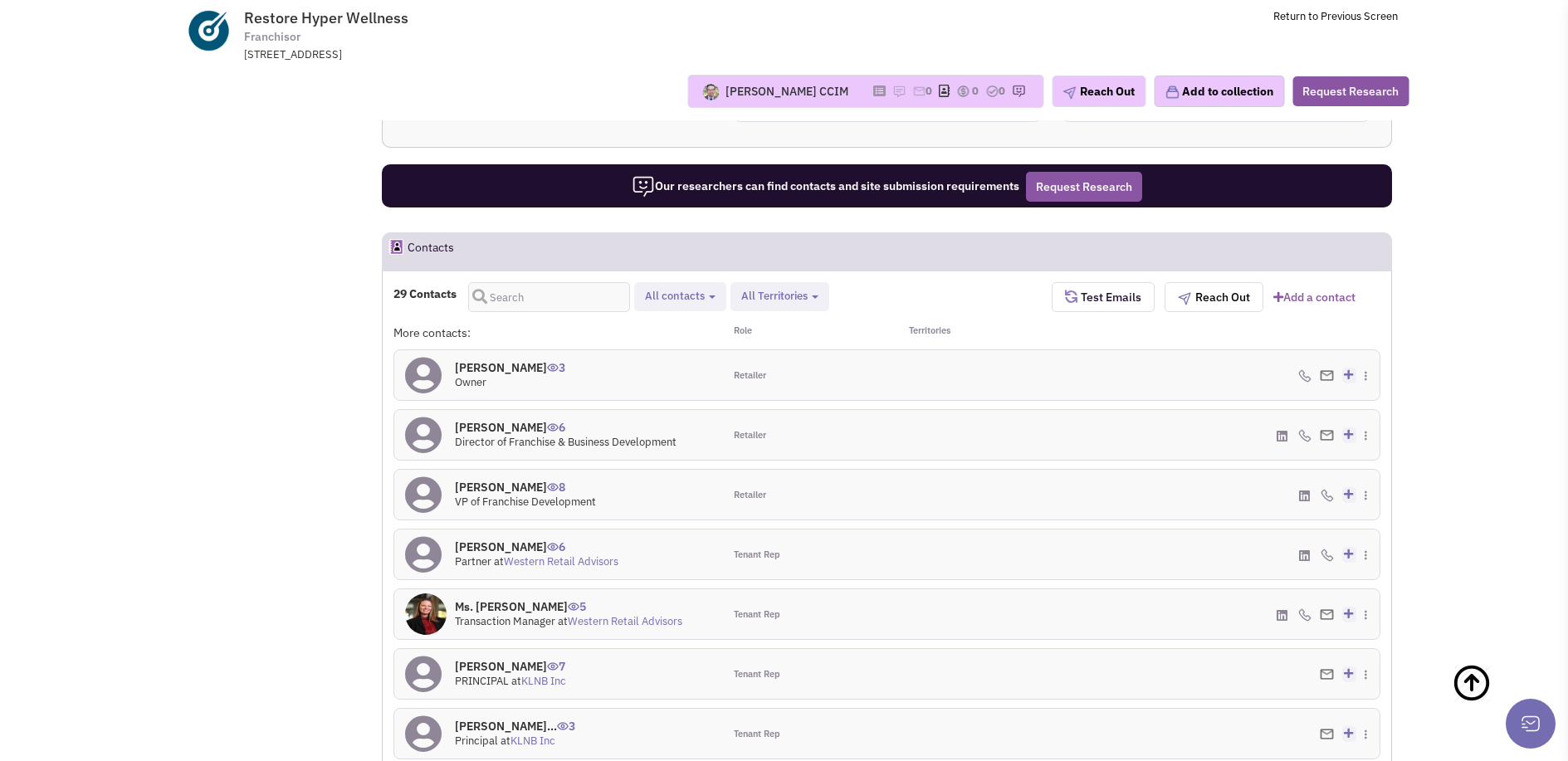
scroll to position [1336, 0]
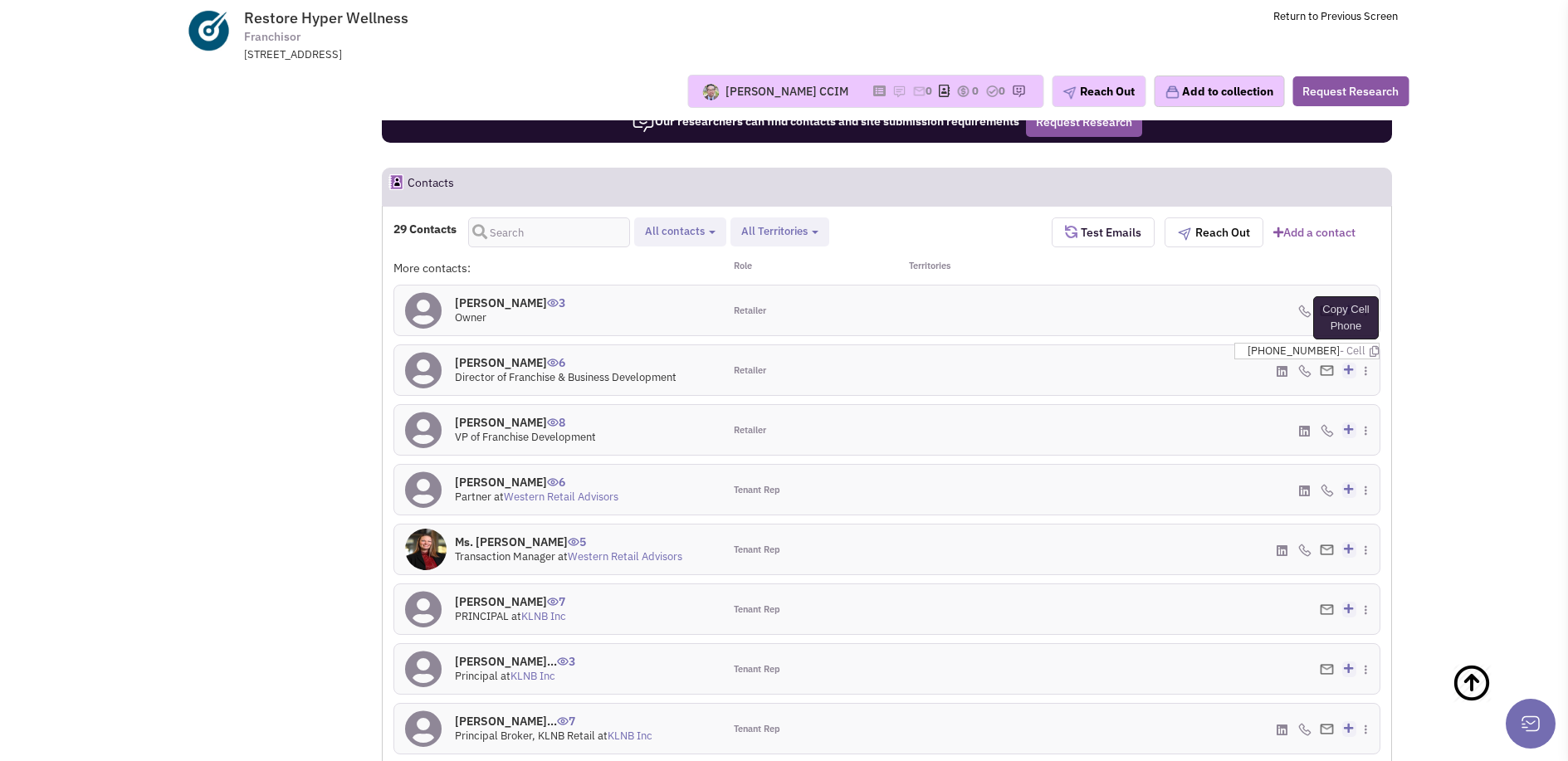
click at [1370, 346] on icon at bounding box center [1374, 351] width 9 height 11
click at [1373, 341] on icon at bounding box center [1369, 346] width 9 height 11
click at [1370, 406] on icon at bounding box center [1374, 411] width 9 height 11
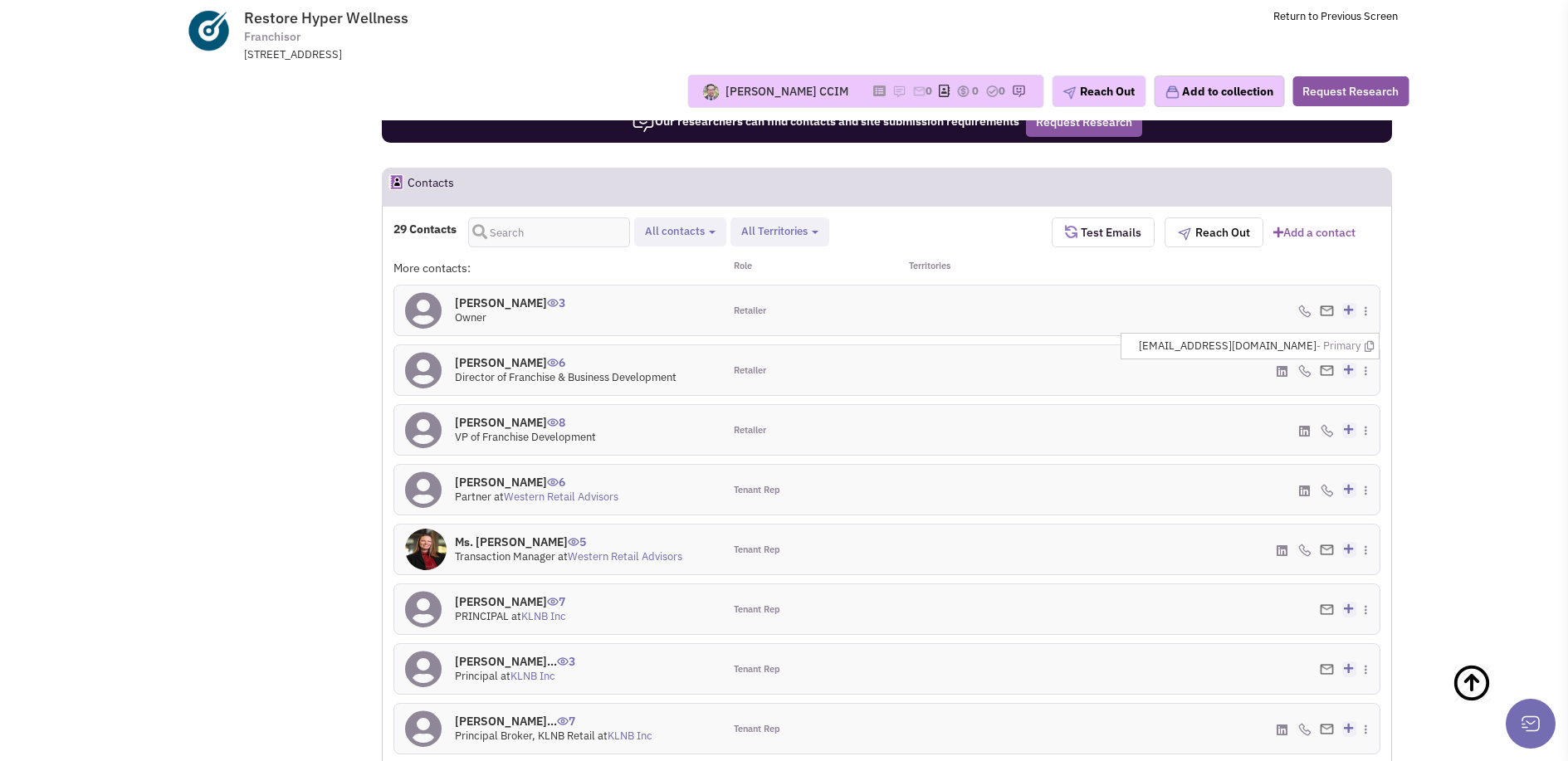
click at [1310, 425] on icon at bounding box center [1304, 431] width 11 height 12
click at [1373, 457] on icon at bounding box center [1377, 462] width 9 height 11
click at [1305, 484] on icon at bounding box center [1304, 491] width 11 height 12
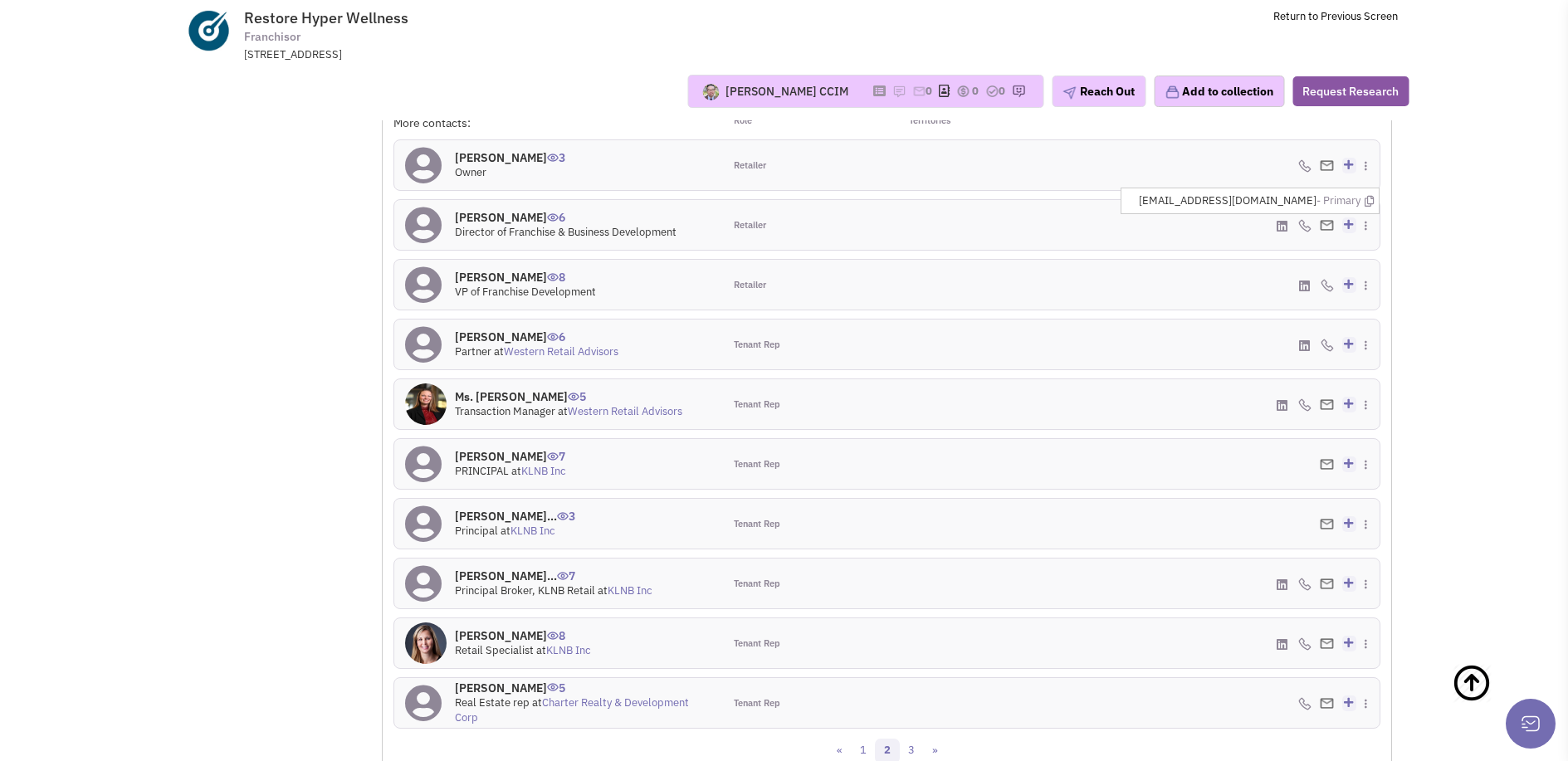
scroll to position [1482, 0]
click at [1370, 379] on icon at bounding box center [1374, 384] width 9 height 11
click at [1367, 374] on icon at bounding box center [1369, 379] width 9 height 11
